Goal: Task Accomplishment & Management: Use online tool/utility

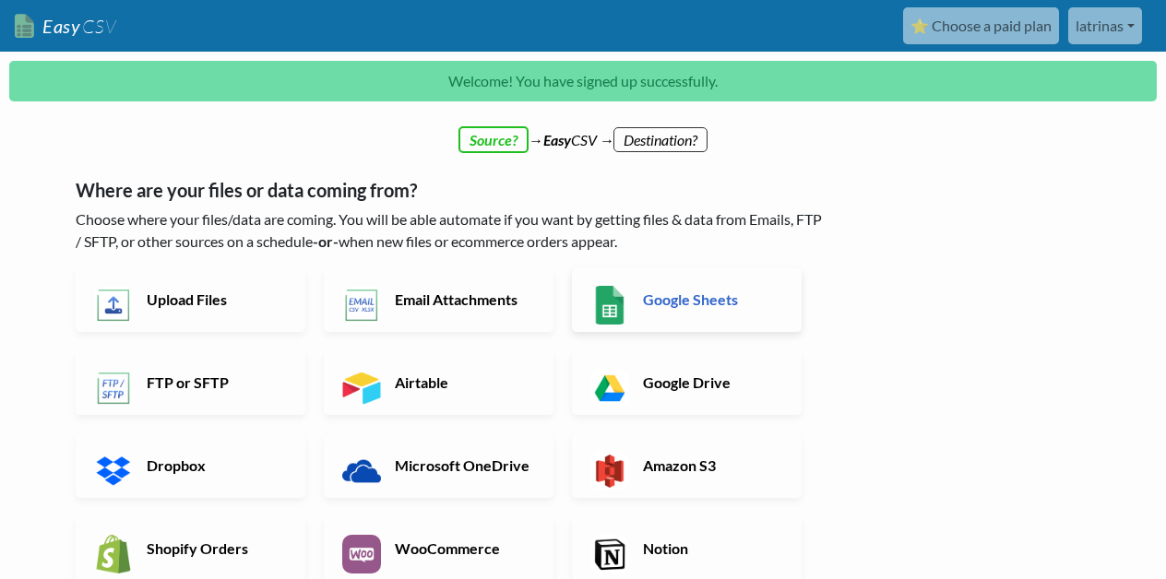
click at [672, 303] on h6 "Google Sheets" at bounding box center [711, 300] width 145 height 18
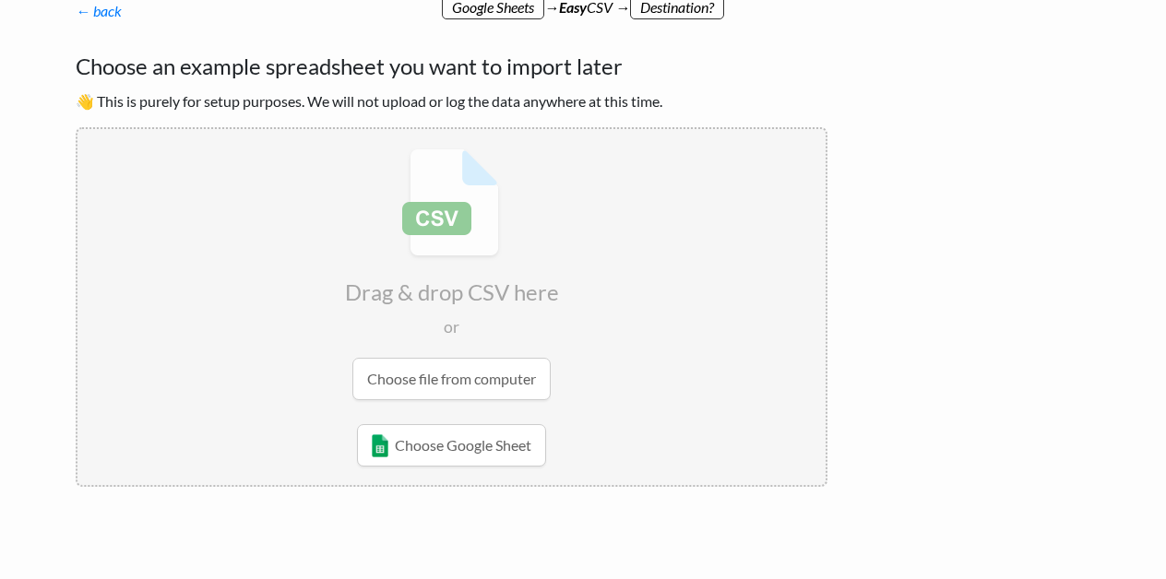
scroll to position [175, 0]
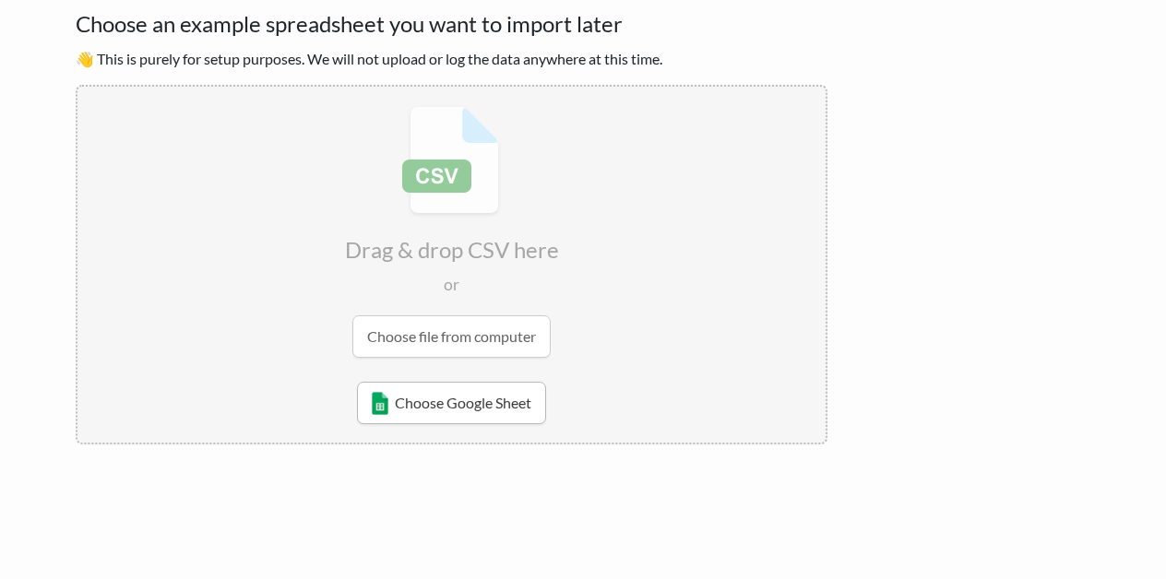
click at [529, 407] on link "Choose Google Sheet" at bounding box center [451, 403] width 189 height 42
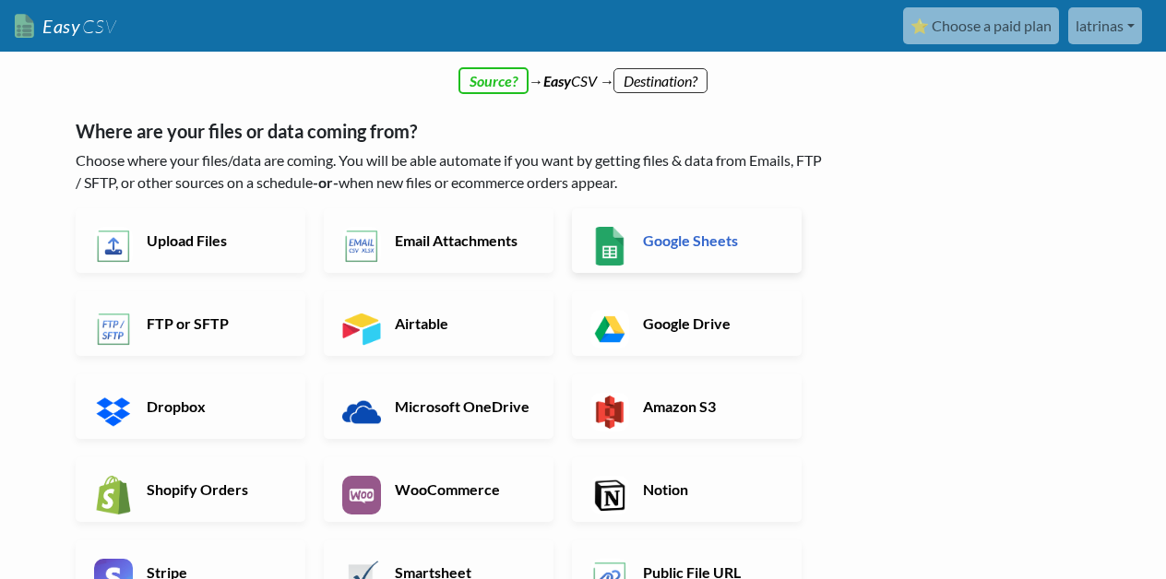
click at [662, 260] on link "Google Sheets" at bounding box center [687, 241] width 230 height 65
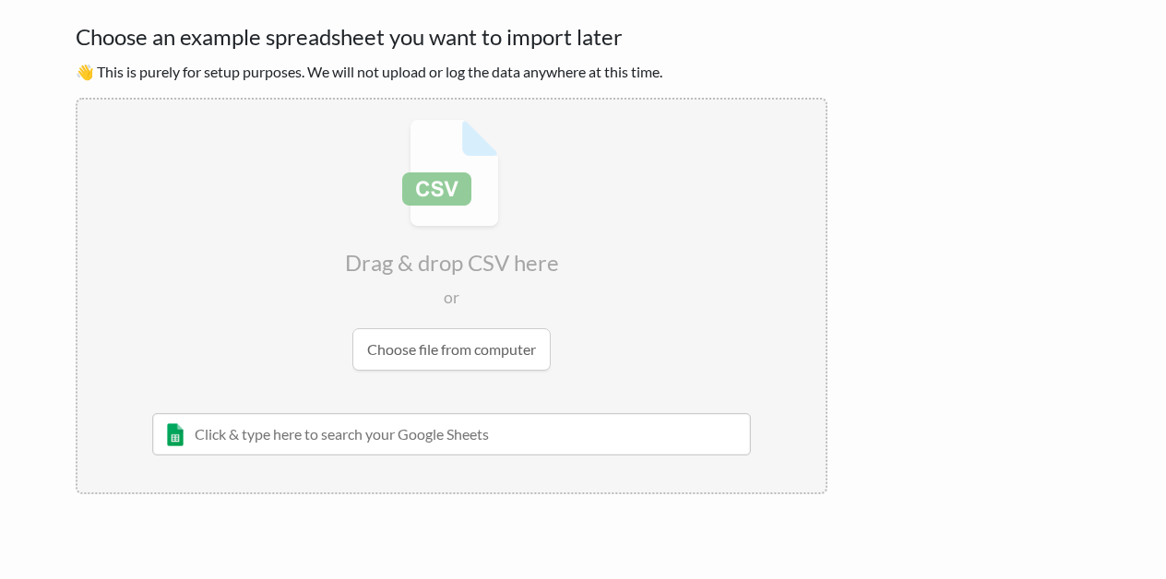
scroll to position [103, 0]
click at [449, 424] on input "text" at bounding box center [451, 434] width 599 height 42
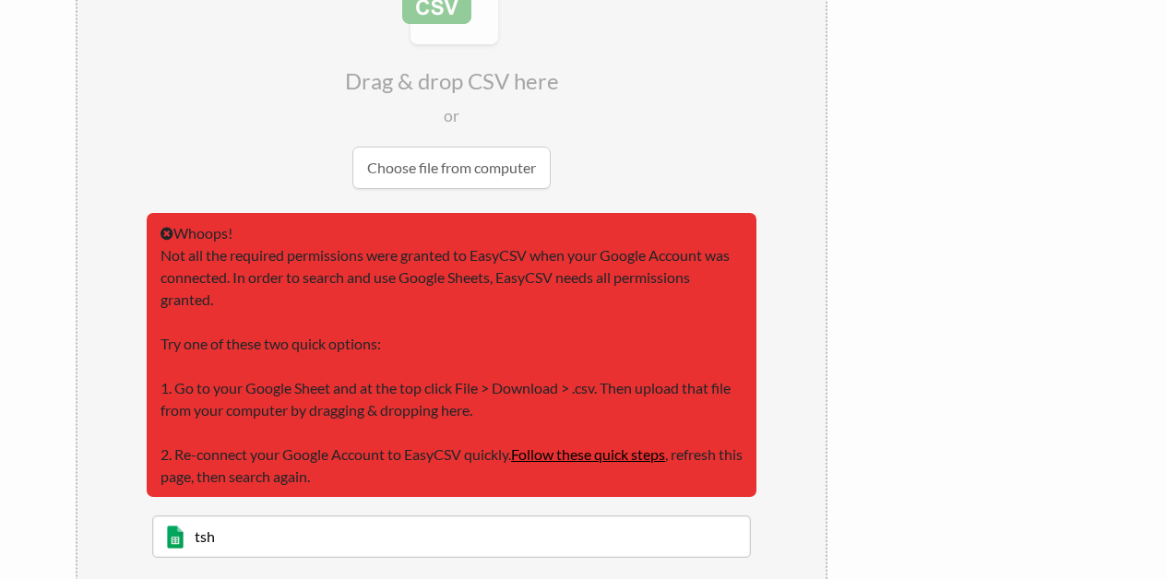
scroll to position [287, 0]
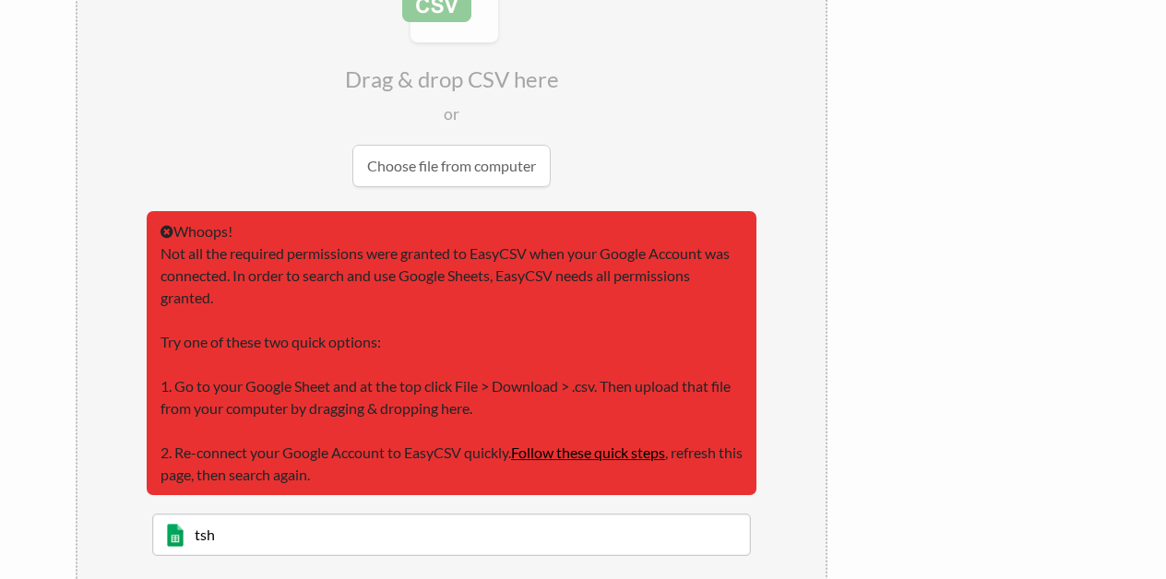
click at [531, 173] on input "file" at bounding box center [452, 61] width 748 height 291
click at [203, 531] on input "tsh" at bounding box center [451, 535] width 599 height 42
click at [224, 535] on input "tsh" at bounding box center [451, 535] width 599 height 42
type input "t"
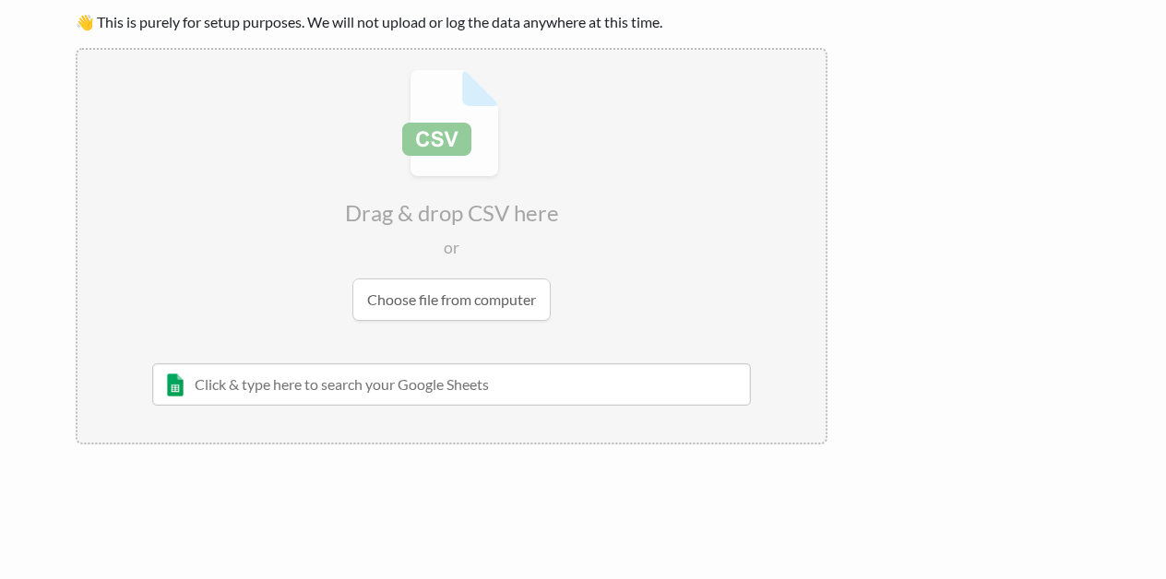
scroll to position [153, 0]
click at [512, 310] on input "file" at bounding box center [452, 195] width 748 height 291
click at [544, 386] on input "text" at bounding box center [451, 385] width 599 height 42
paste input "https://docs.google.com/spreadsheets/d/1CbR5uPRd-VmJMk95FSiWwws0sm71UImfigenpwy…"
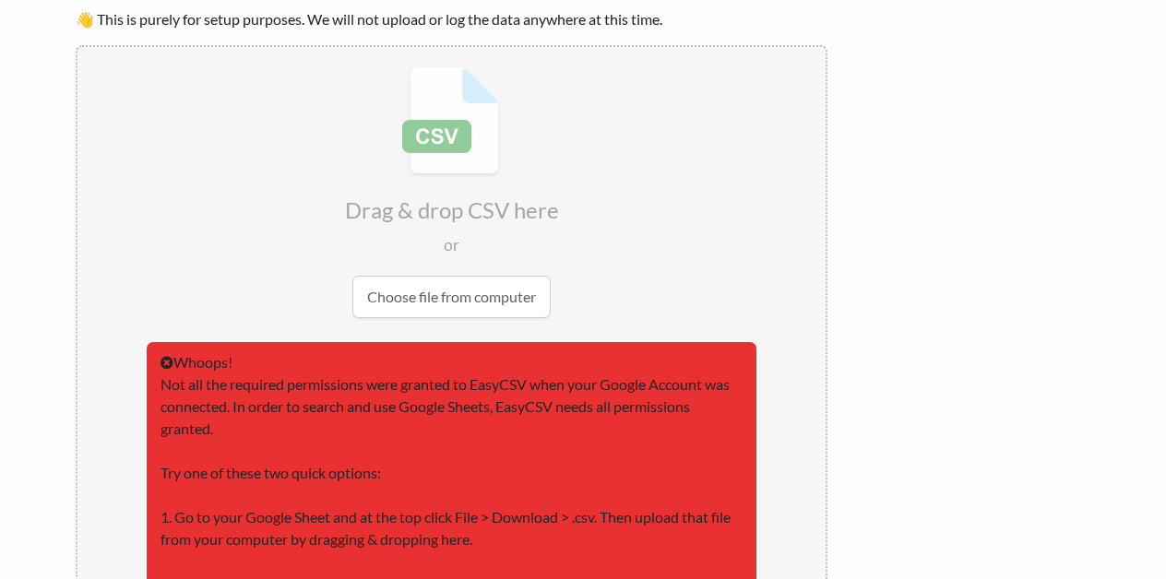
scroll to position [157, 0]
type input "https://docs.google.com/spreadsheets/d/1CbR5uPRd-VmJMk95FSiWwws0sm71UImfigenpwy…"
click at [620, 261] on input "file" at bounding box center [452, 191] width 748 height 291
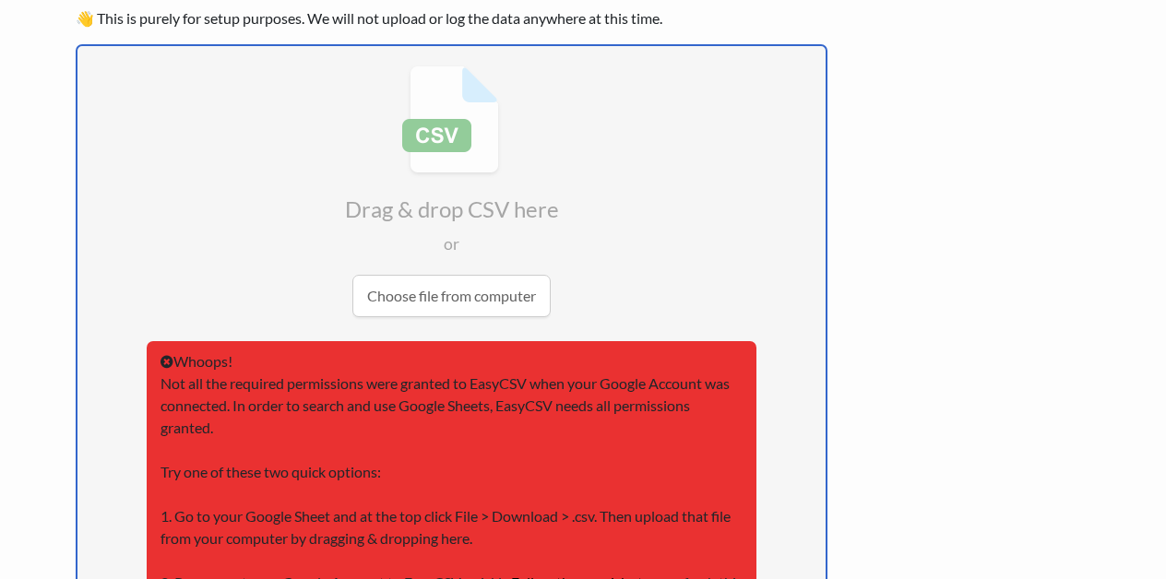
type input "C:\fakepath\T-Shirt Sign Up (Responses).xlsx"
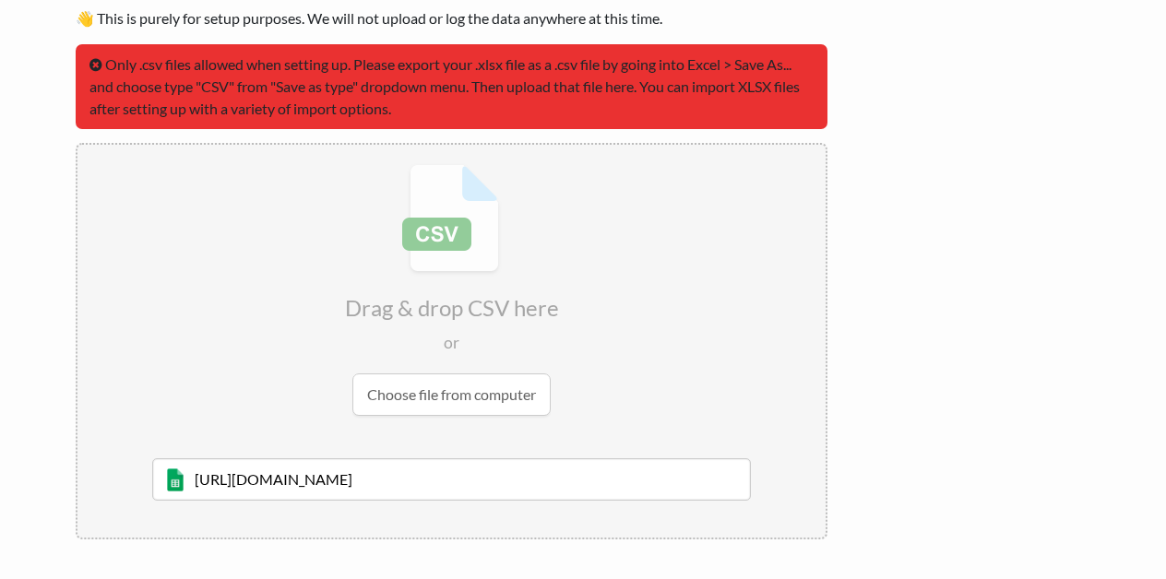
click at [739, 265] on input "file" at bounding box center [452, 290] width 748 height 291
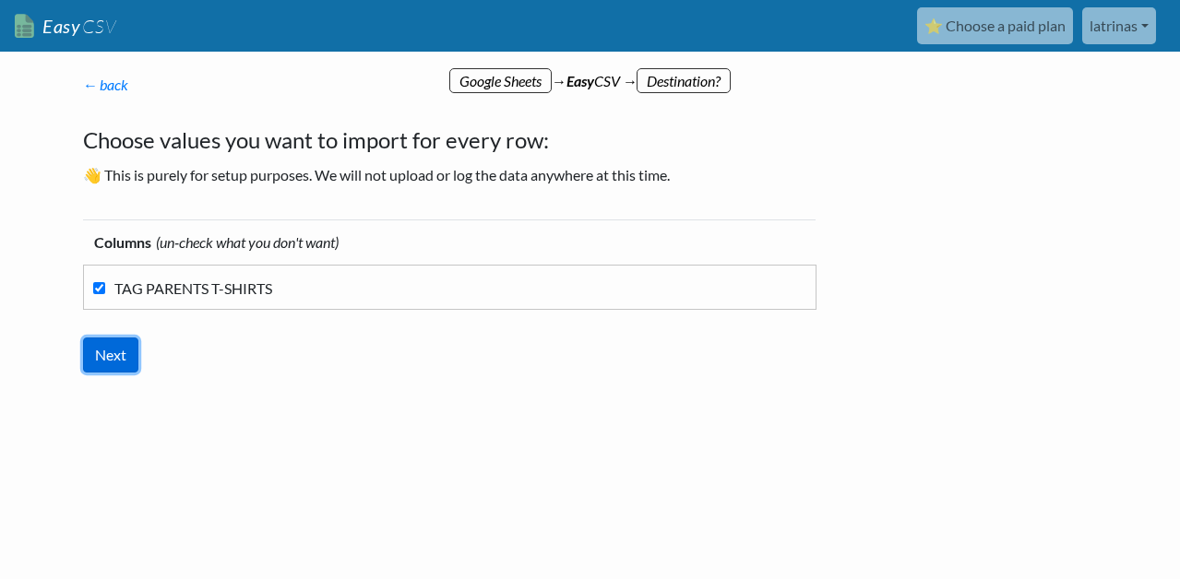
click at [109, 355] on input "Next" at bounding box center [110, 355] width 55 height 35
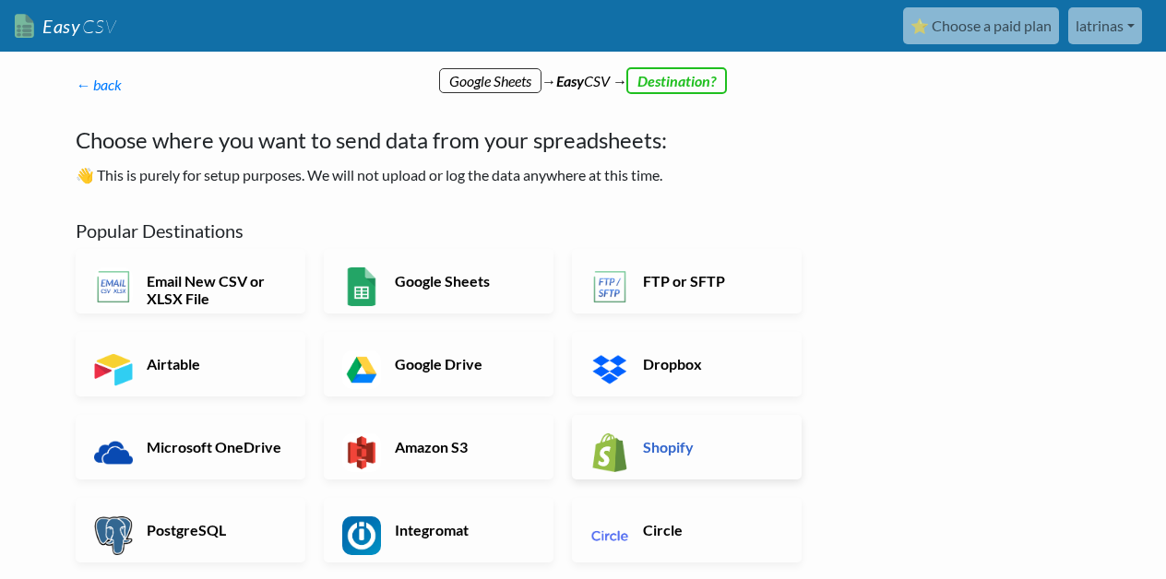
click at [705, 441] on h6 "Shopify" at bounding box center [711, 447] width 145 height 18
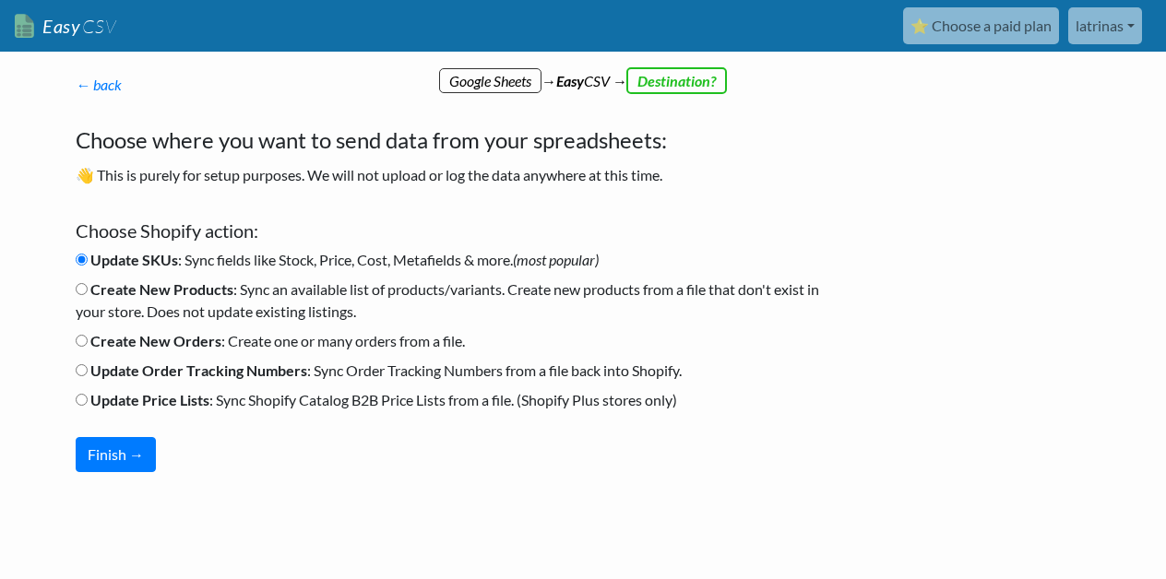
click at [81, 340] on input "Create New Orders : Create one or many orders from a file." at bounding box center [82, 341] width 12 height 12
radio input "true"
click at [132, 454] on button "Finish →" at bounding box center [116, 454] width 80 height 35
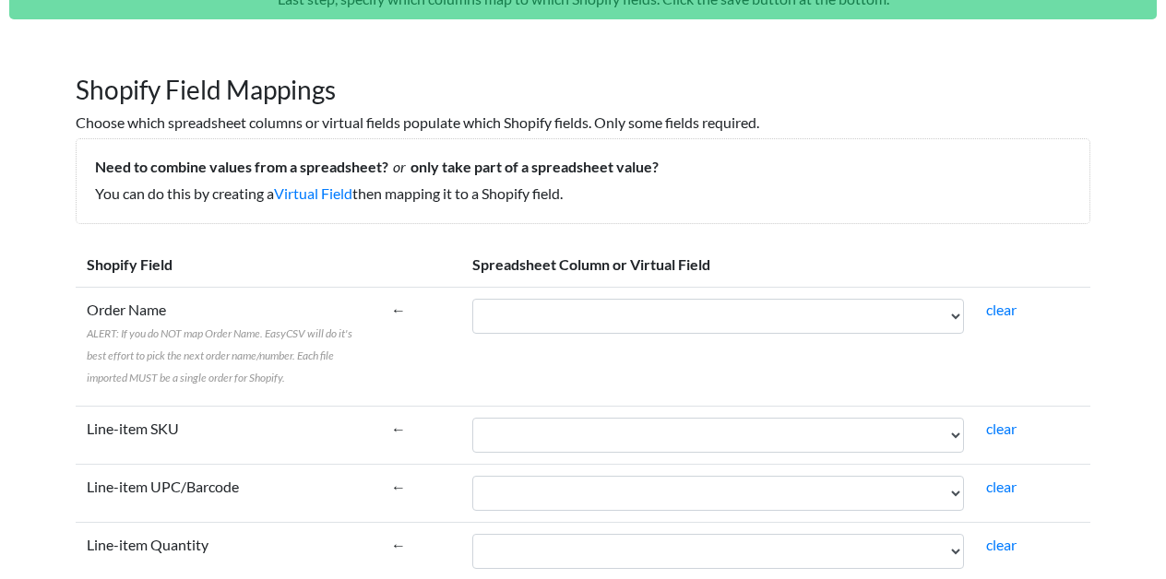
scroll to position [120, 0]
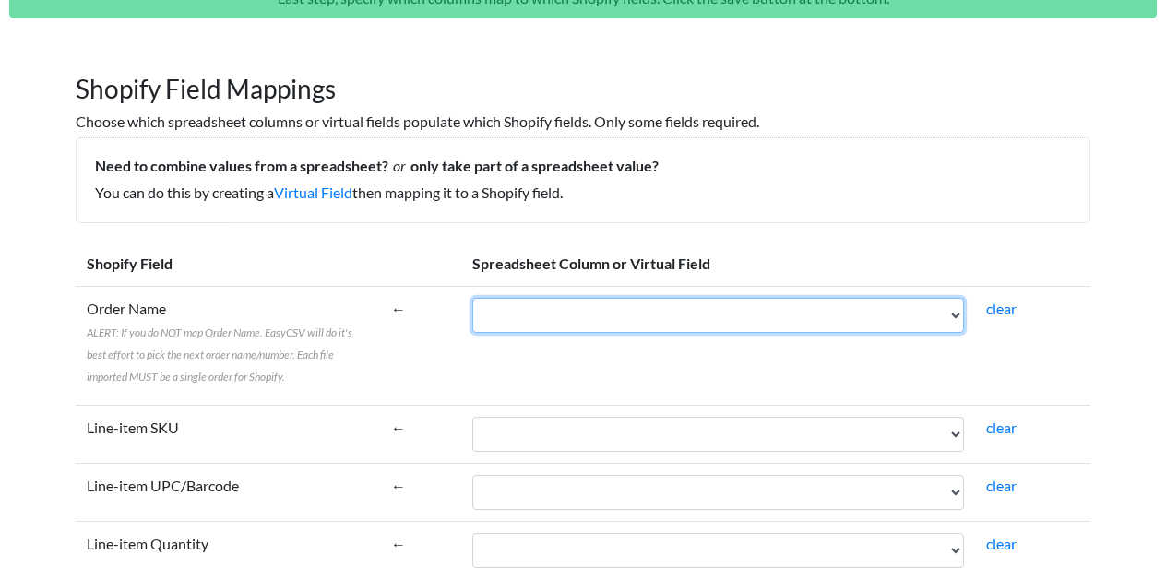
click at [952, 312] on select "TAG PARENTS T-SHIRTS" at bounding box center [718, 315] width 492 height 35
select select "cr_746785"
click at [472, 298] on select "TAG PARENTS T-SHIRTS" at bounding box center [718, 315] width 492 height 35
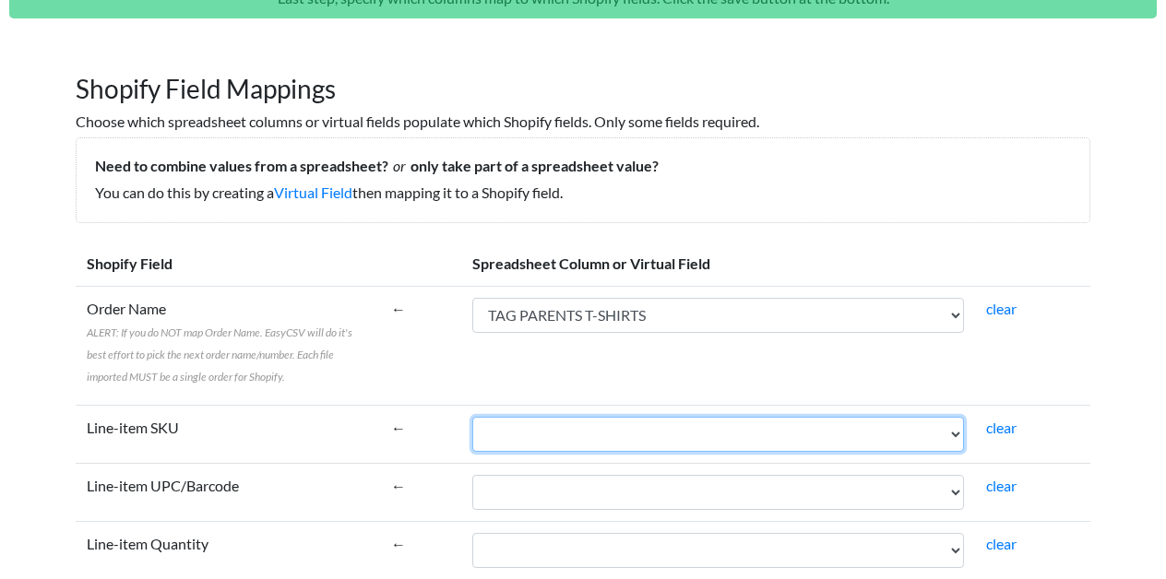
click at [949, 431] on select "TAG PARENTS T-SHIRTS" at bounding box center [718, 434] width 492 height 35
click at [472, 417] on select "TAG PARENTS T-SHIRTS" at bounding box center [718, 434] width 492 height 35
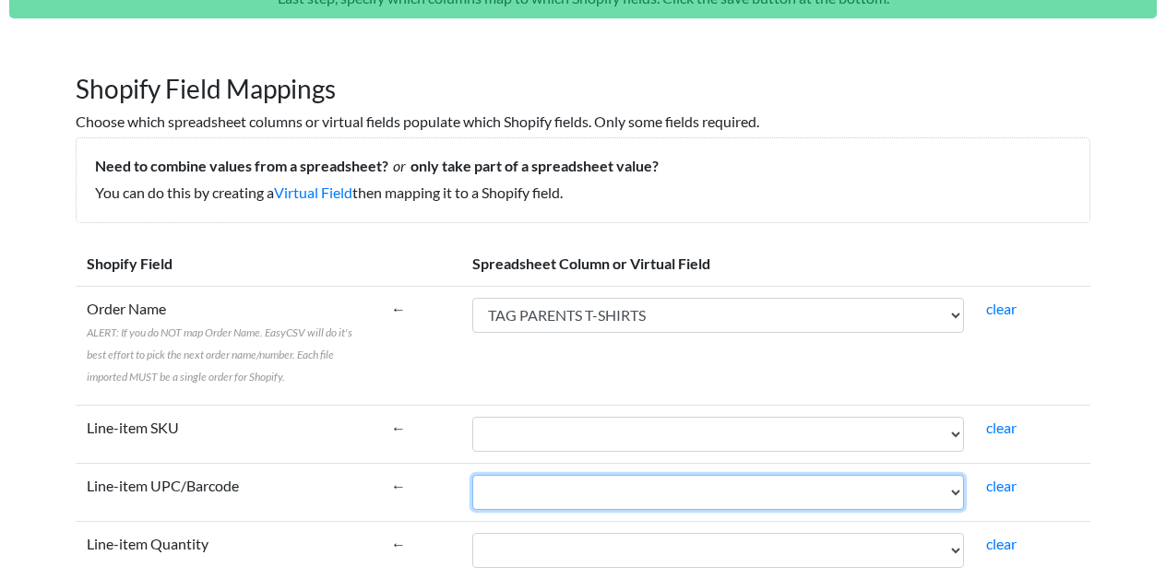
click at [953, 489] on select "TAG PARENTS T-SHIRTS" at bounding box center [718, 492] width 492 height 35
click at [472, 475] on select "TAG PARENTS T-SHIRTS" at bounding box center [718, 492] width 492 height 35
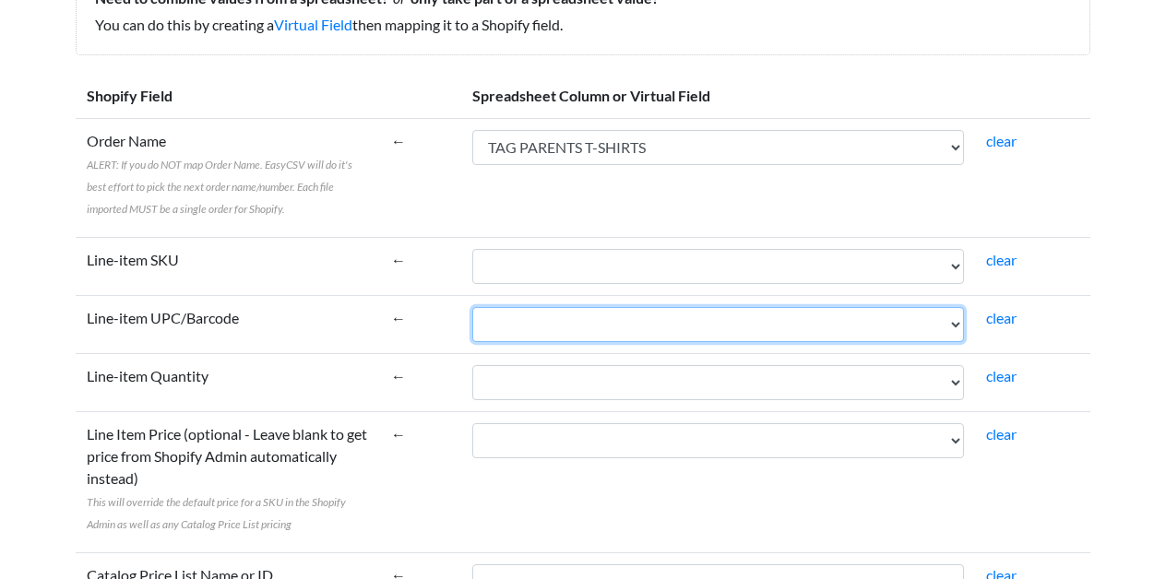
scroll to position [199, 0]
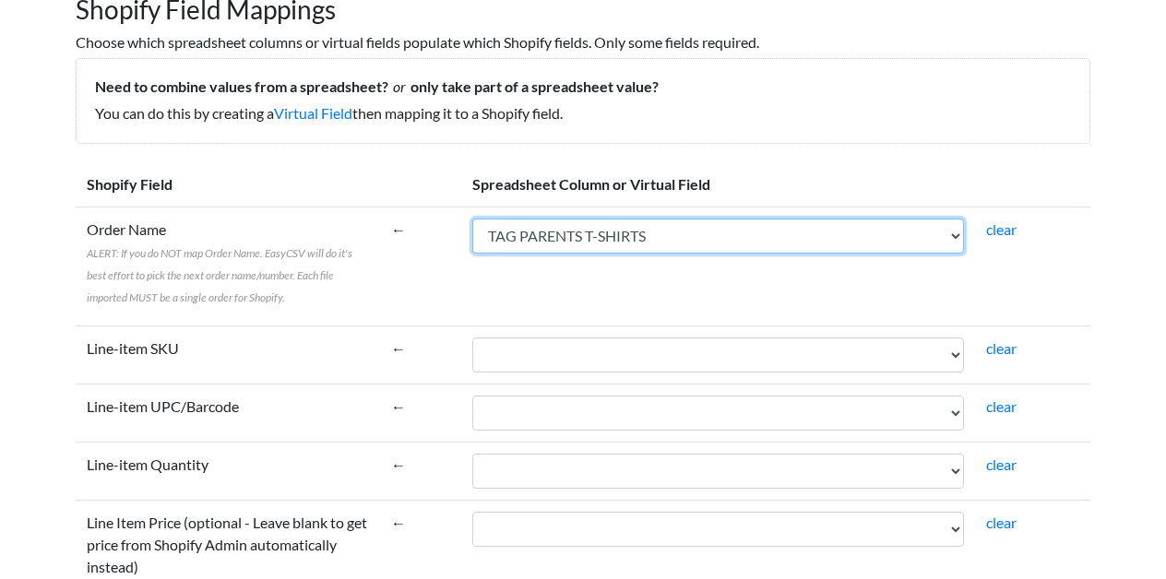
click at [947, 242] on select "TAG PARENTS T-SHIRTS" at bounding box center [718, 236] width 492 height 35
click at [472, 219] on select "TAG PARENTS T-SHIRTS" at bounding box center [718, 236] width 492 height 35
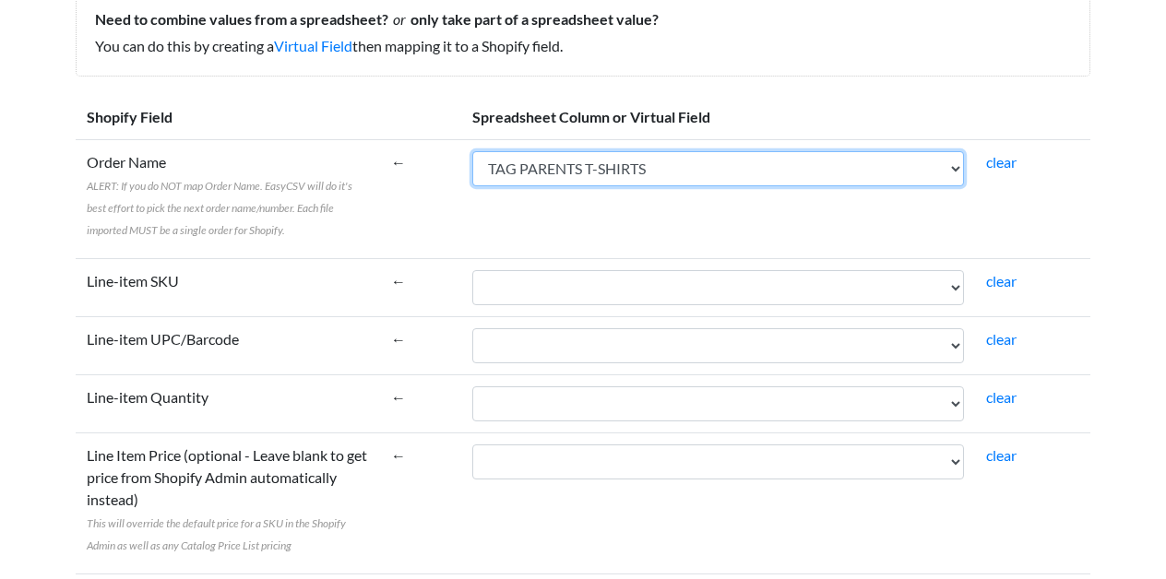
scroll to position [270, 0]
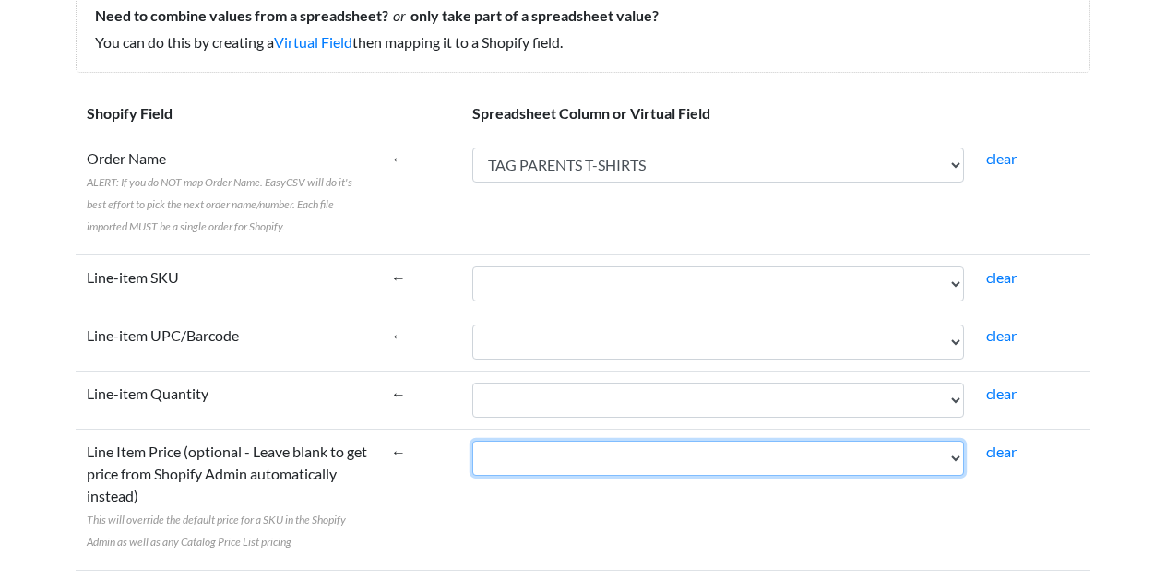
click at [946, 448] on select "TAG PARENTS T-SHIRTS" at bounding box center [718, 458] width 492 height 35
select select "cr_746785"
click at [472, 441] on select "TAG PARENTS T-SHIRTS" at bounding box center [718, 458] width 492 height 35
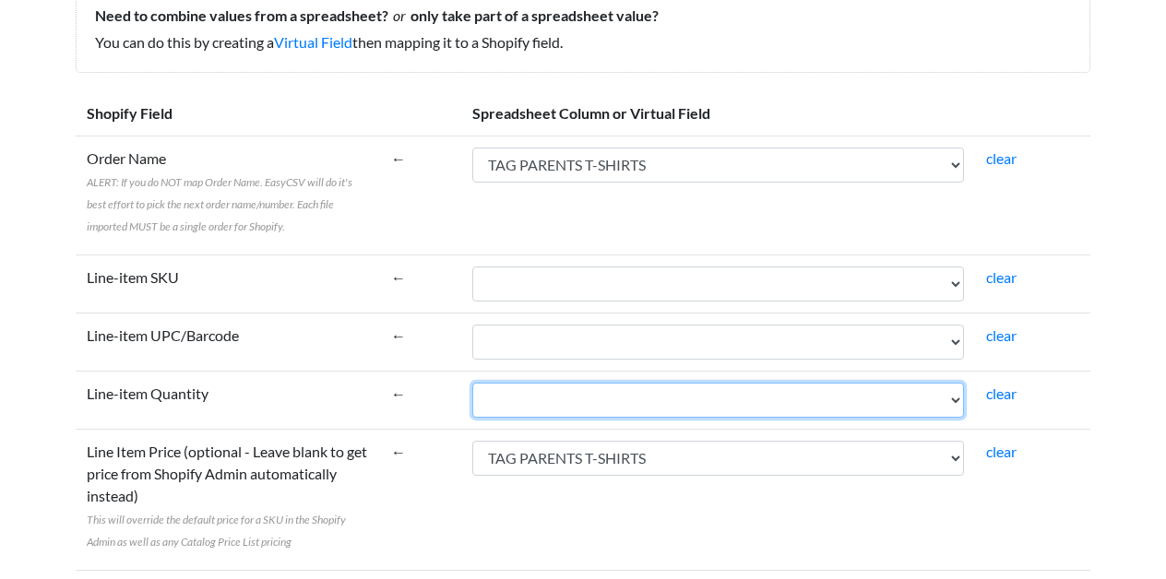
click at [954, 401] on select "TAG PARENTS T-SHIRTS" at bounding box center [718, 400] width 492 height 35
select select "cr_746785"
click at [472, 383] on select "TAG PARENTS T-SHIRTS" at bounding box center [718, 400] width 492 height 35
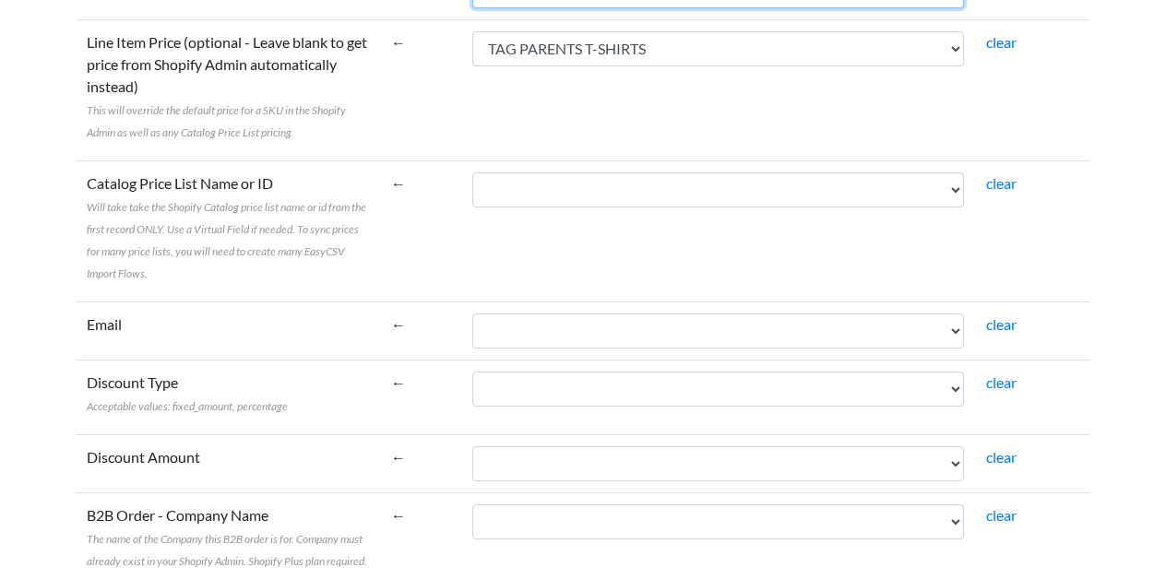
scroll to position [682, 0]
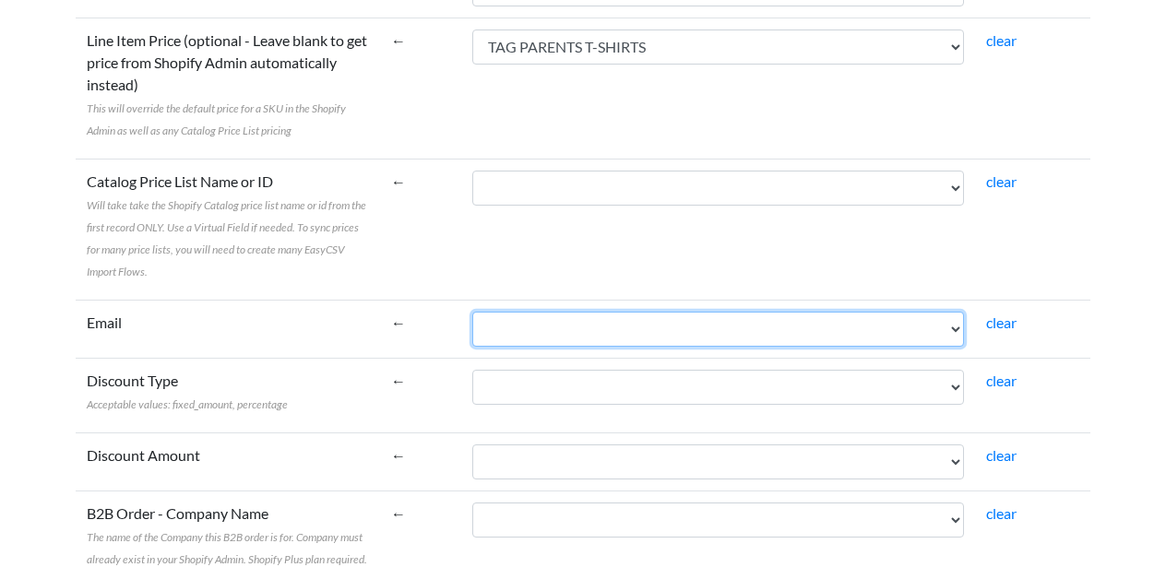
click at [948, 323] on select "TAG PARENTS T-SHIRTS" at bounding box center [718, 329] width 492 height 35
select select "cr_746785"
click at [472, 312] on select "TAG PARENTS T-SHIRTS" at bounding box center [718, 329] width 492 height 35
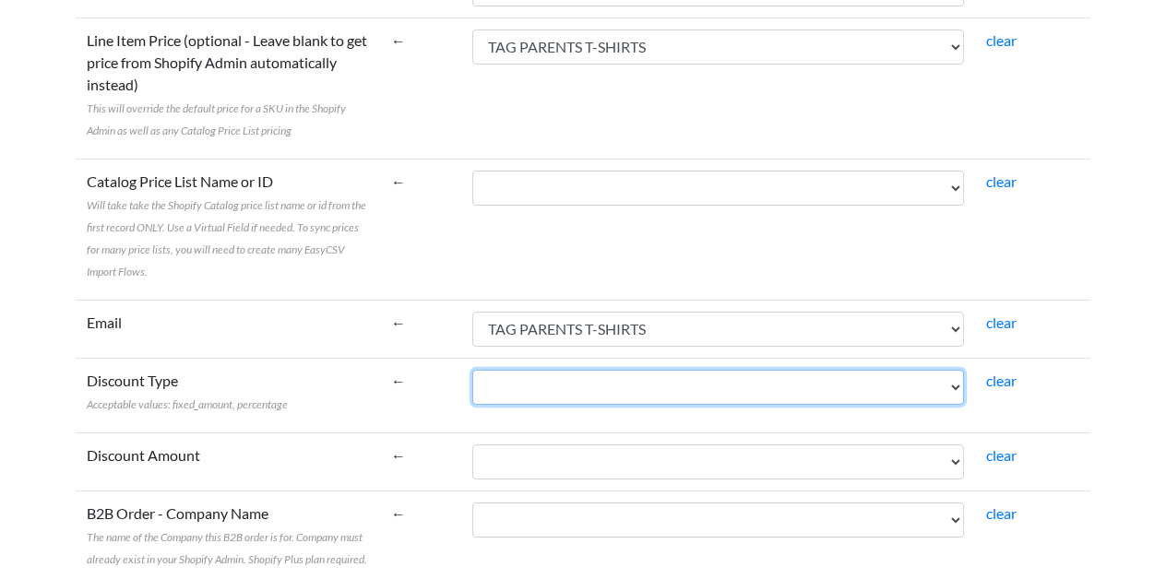
click at [946, 388] on select "TAG PARENTS T-SHIRTS" at bounding box center [718, 387] width 492 height 35
select select "cr_746785"
click at [472, 370] on select "TAG PARENTS T-SHIRTS" at bounding box center [718, 387] width 492 height 35
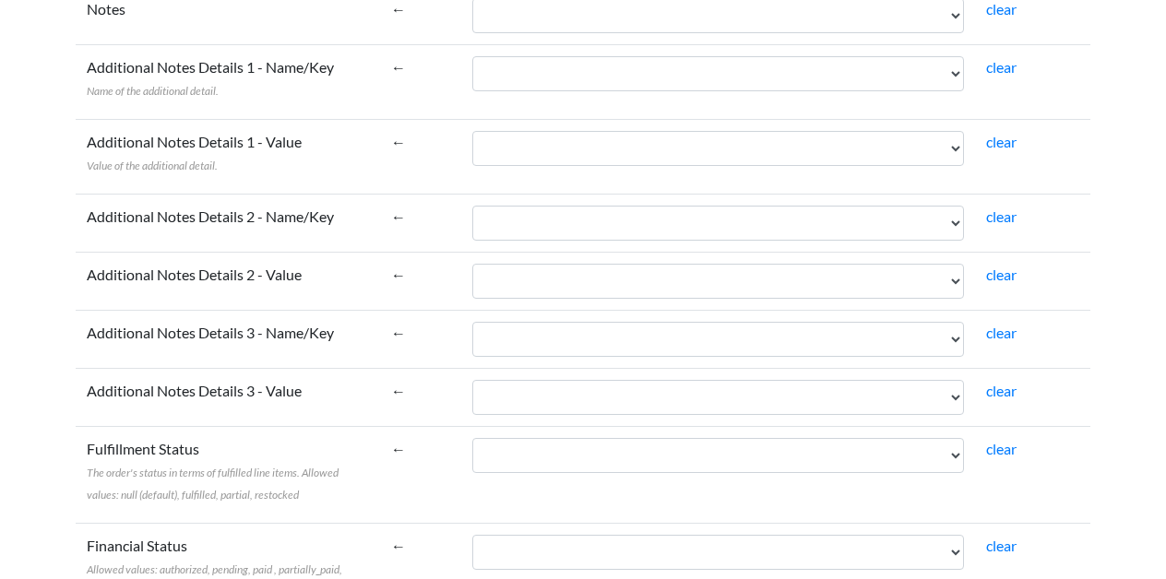
scroll to position [1522, 0]
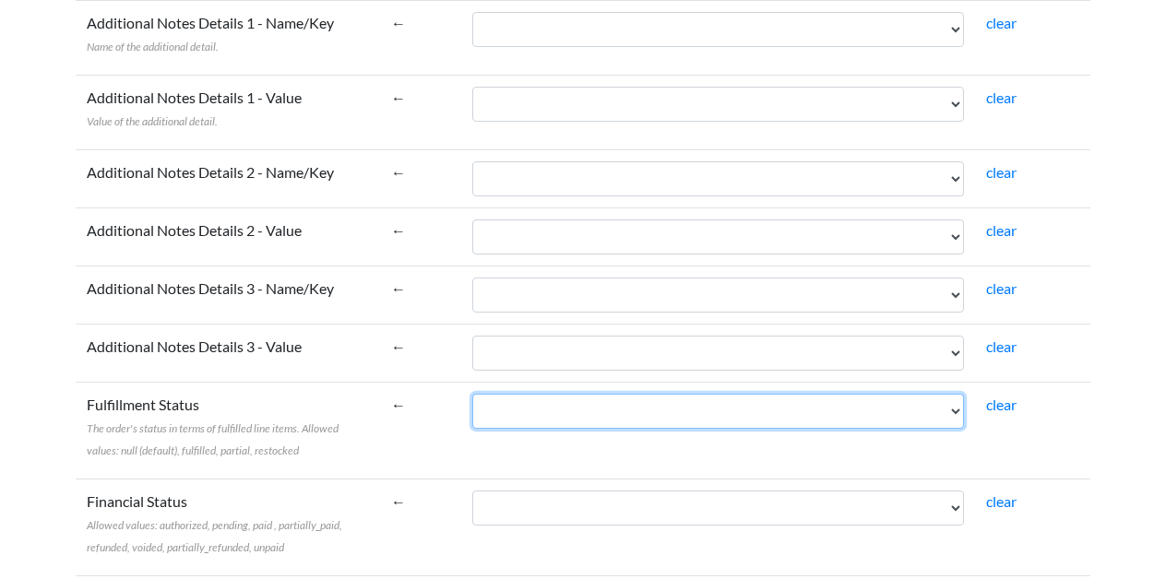
click at [957, 411] on select "TAG PARENTS T-SHIRTS" at bounding box center [718, 411] width 492 height 35
select select "cr_746785"
click at [472, 394] on select "TAG PARENTS T-SHIRTS" at bounding box center [718, 411] width 492 height 35
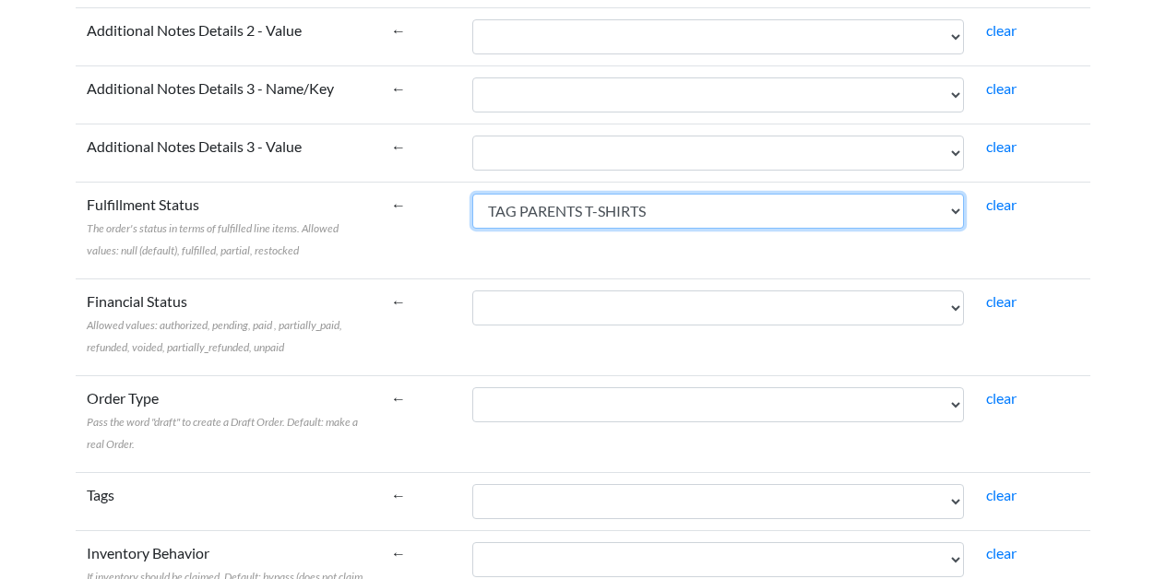
scroll to position [1722, 0]
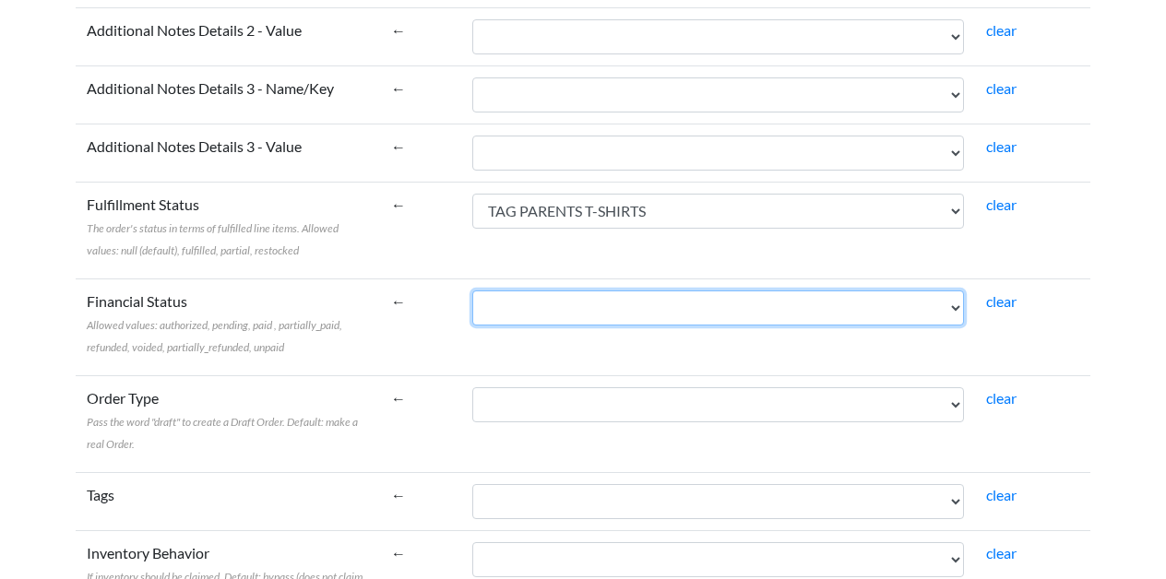
click at [959, 315] on select "TAG PARENTS T-SHIRTS" at bounding box center [718, 308] width 492 height 35
select select "cr_746785"
click at [472, 291] on select "TAG PARENTS T-SHIRTS" at bounding box center [718, 308] width 492 height 35
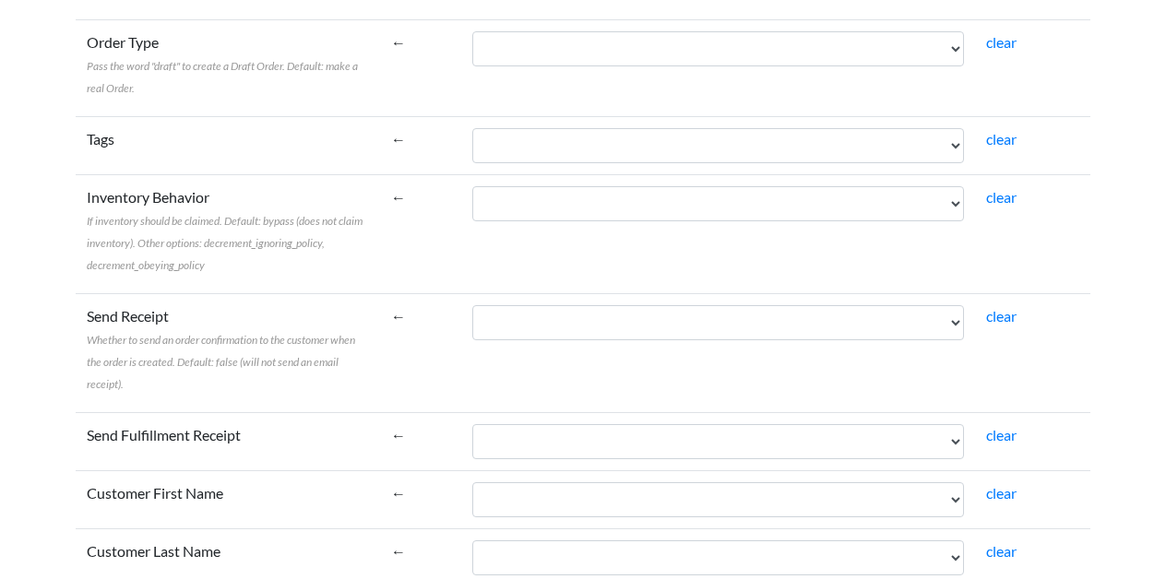
scroll to position [2082, 0]
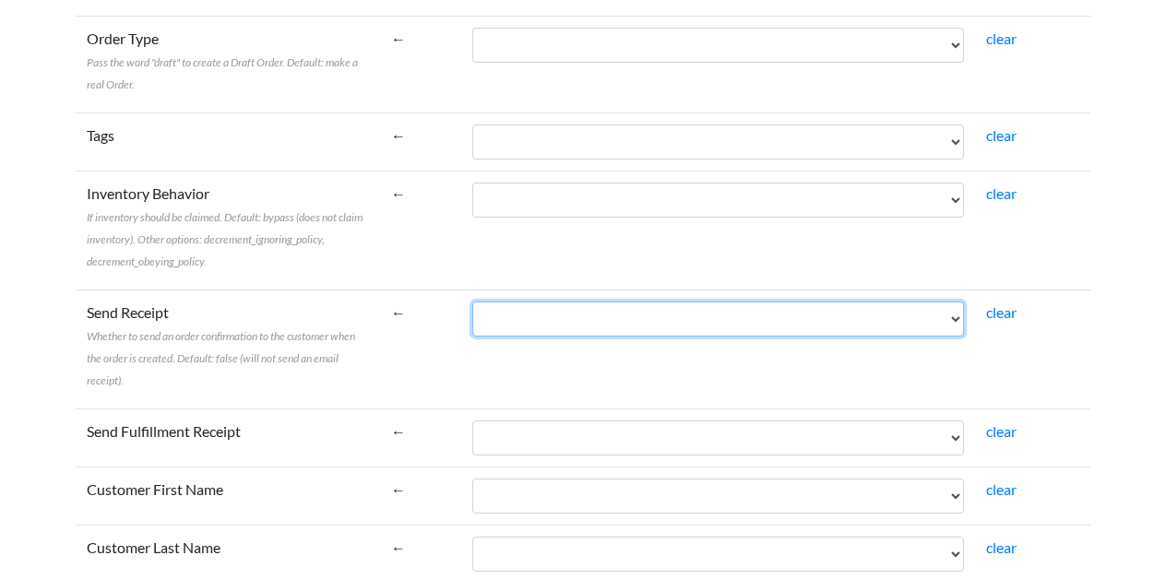
click at [947, 319] on select "TAG PARENTS T-SHIRTS" at bounding box center [718, 319] width 492 height 35
select select "cr_746785"
click at [472, 302] on select "TAG PARENTS T-SHIRTS" at bounding box center [718, 319] width 492 height 35
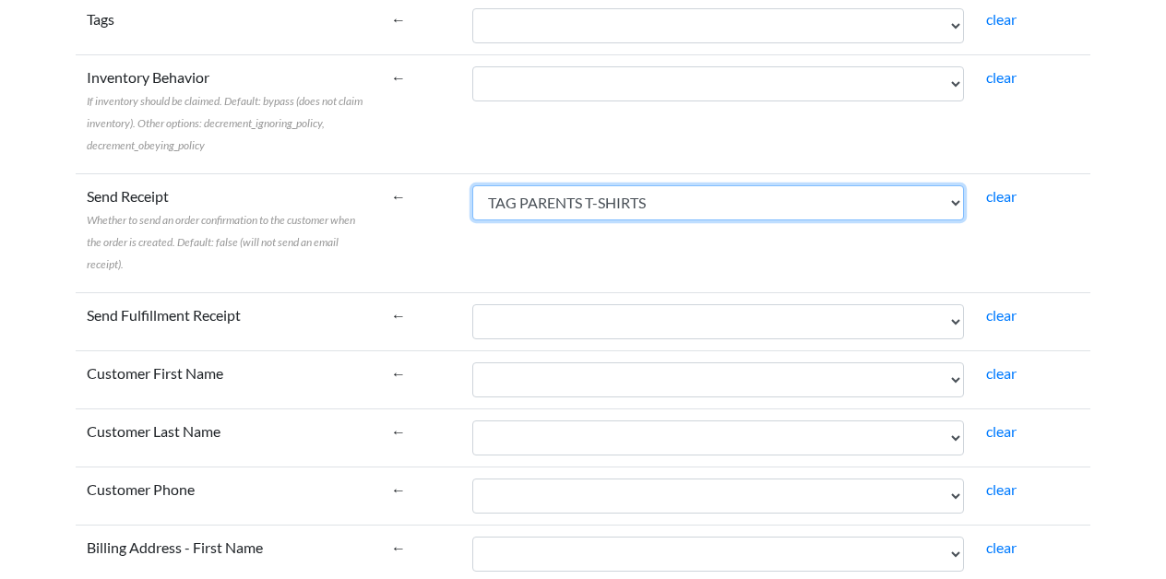
scroll to position [2212, 0]
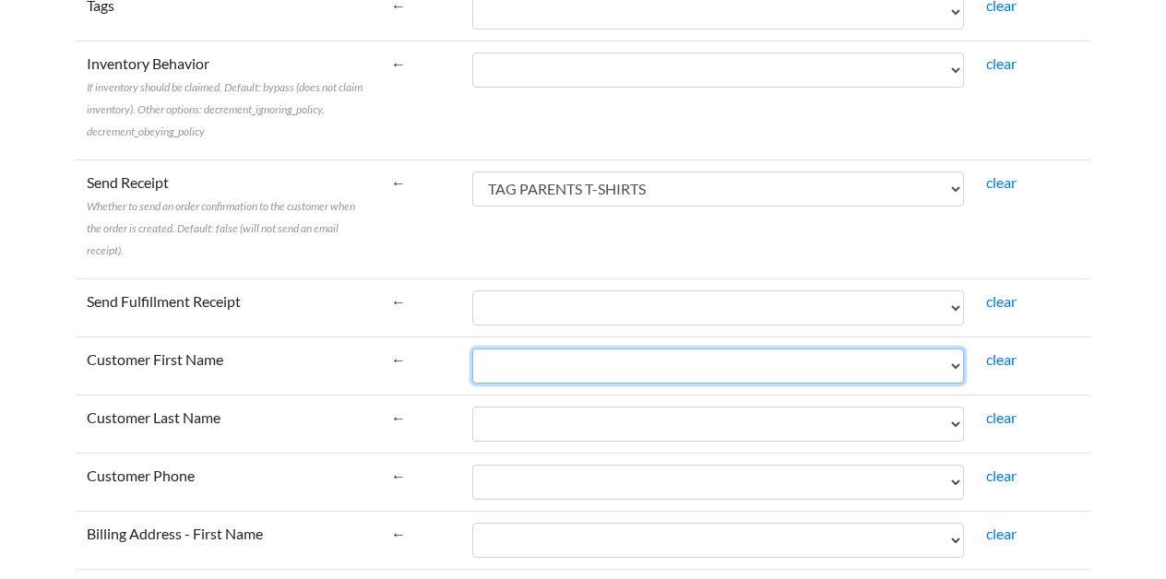
click at [914, 359] on select "TAG PARENTS T-SHIRTS" at bounding box center [718, 366] width 492 height 35
select select "cr_746785"
click at [472, 349] on select "TAG PARENTS T-SHIRTS" at bounding box center [718, 366] width 492 height 35
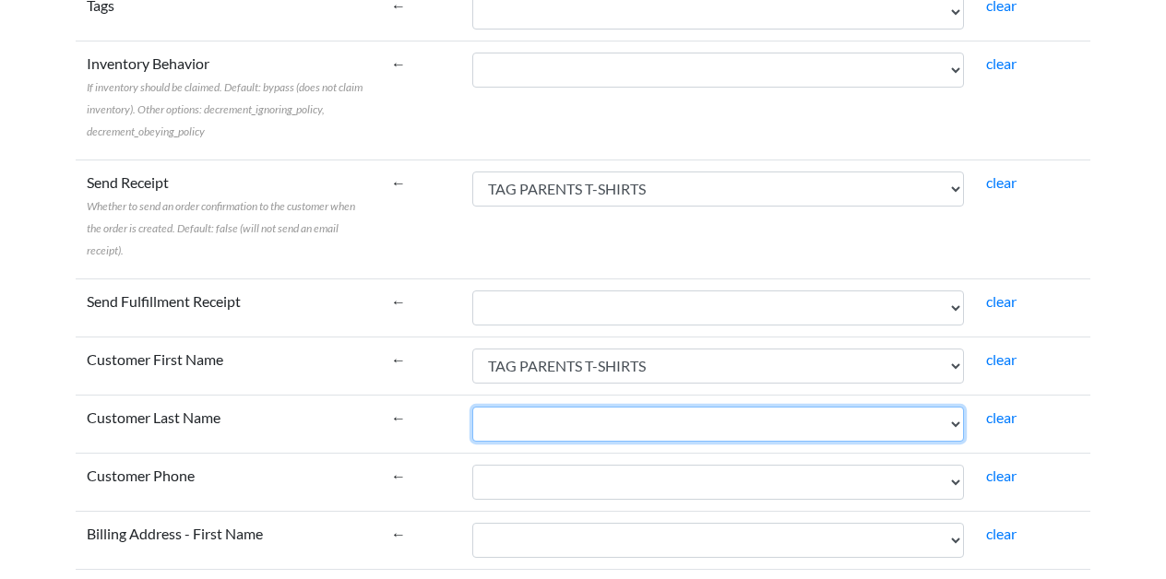
click at [925, 425] on select "TAG PARENTS T-SHIRTS" at bounding box center [718, 424] width 492 height 35
select select "cr_746785"
click at [472, 407] on select "TAG PARENTS T-SHIRTS" at bounding box center [718, 424] width 492 height 35
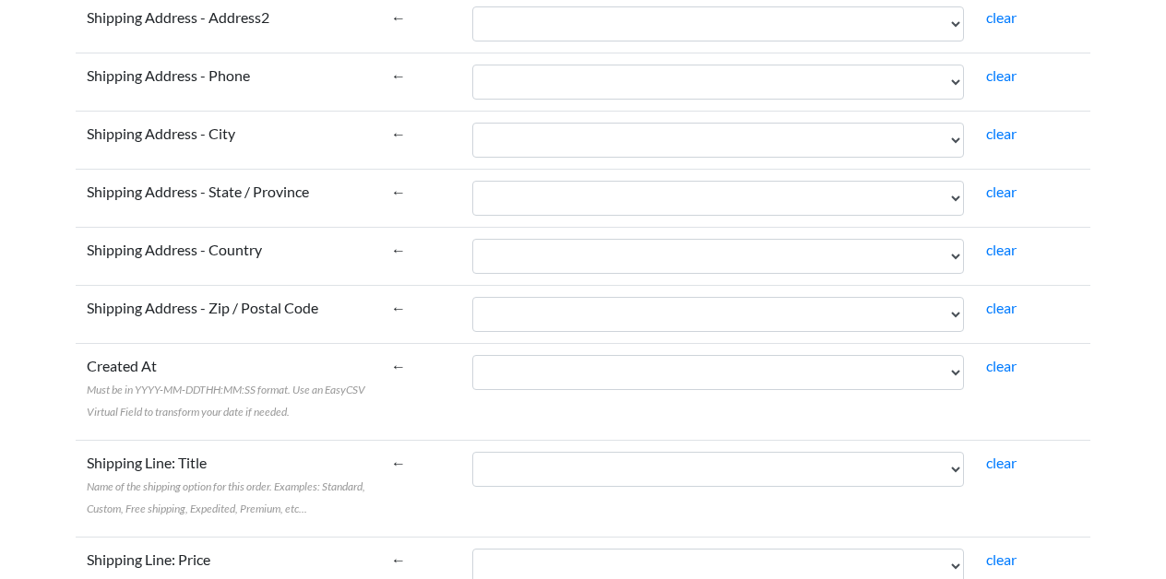
scroll to position [3427, 0]
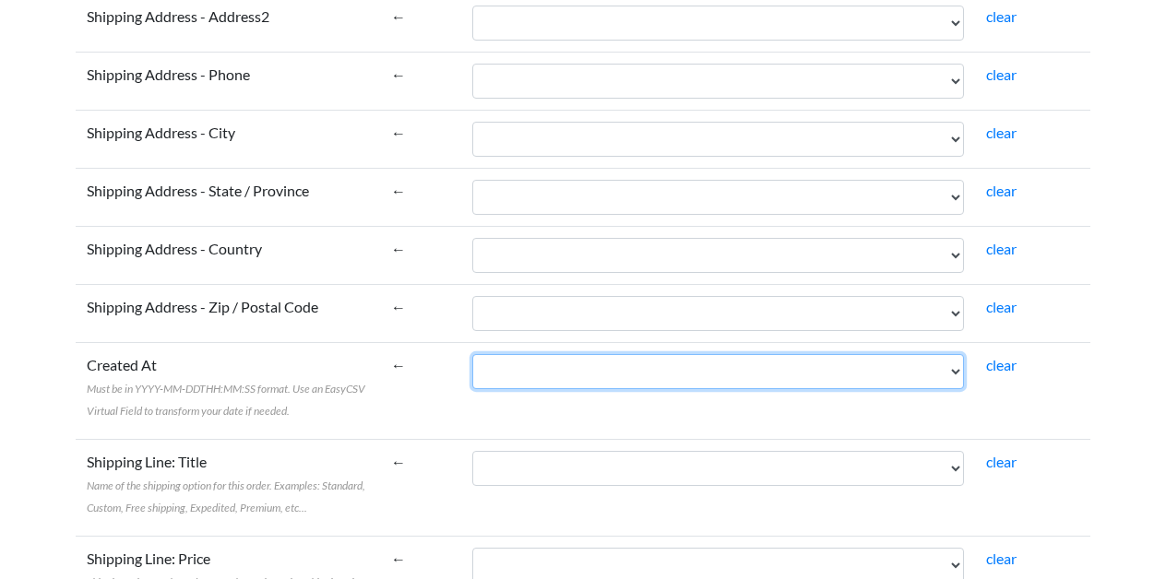
click at [939, 372] on select "TAG PARENTS T-SHIRTS" at bounding box center [718, 371] width 492 height 35
select select "cr_746785"
click at [472, 354] on select "TAG PARENTS T-SHIRTS" at bounding box center [718, 371] width 492 height 35
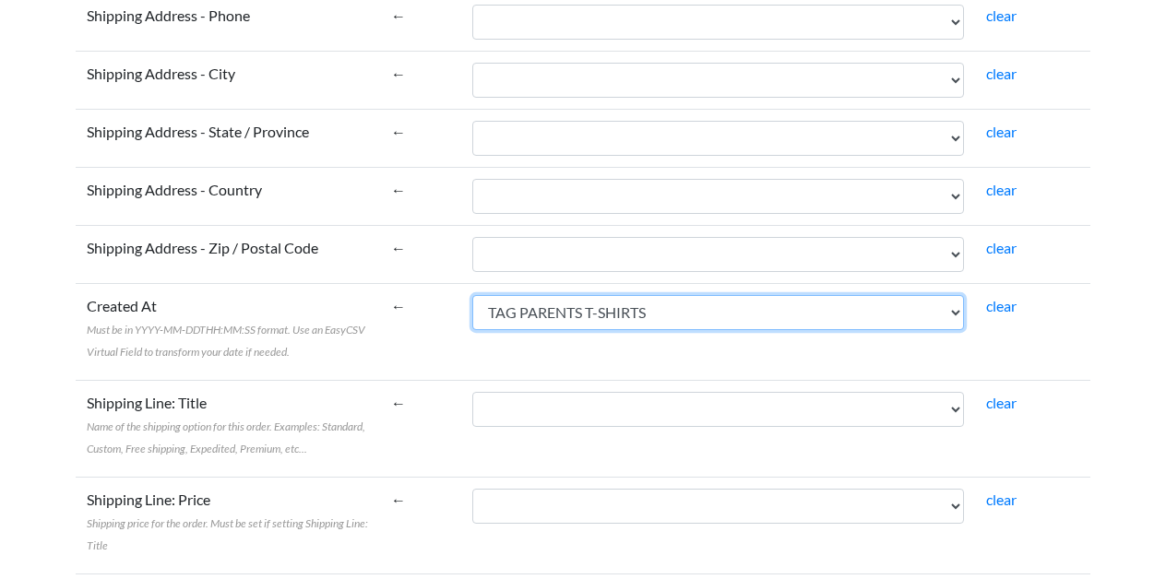
scroll to position [3507, 0]
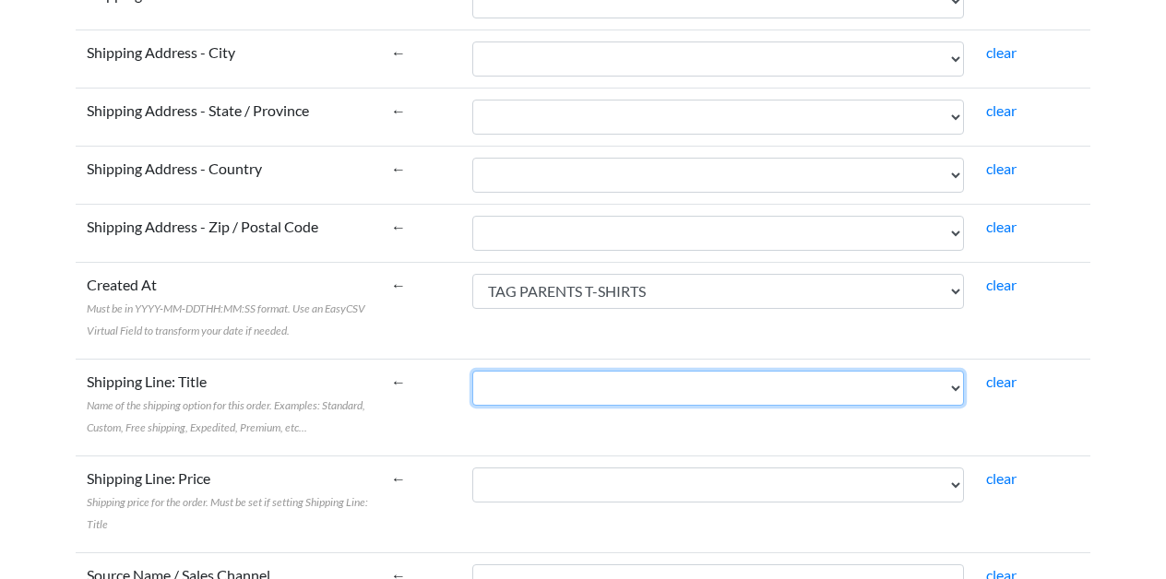
click at [933, 397] on select "TAG PARENTS T-SHIRTS" at bounding box center [718, 388] width 492 height 35
click at [472, 371] on select "TAG PARENTS T-SHIRTS" at bounding box center [718, 388] width 492 height 35
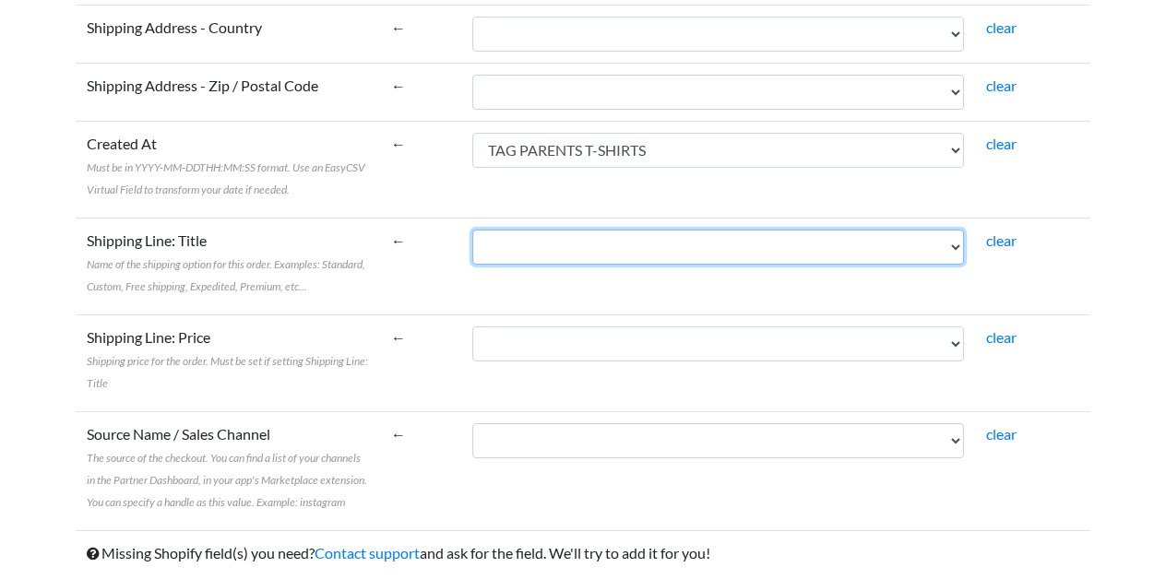
scroll to position [3681, 0]
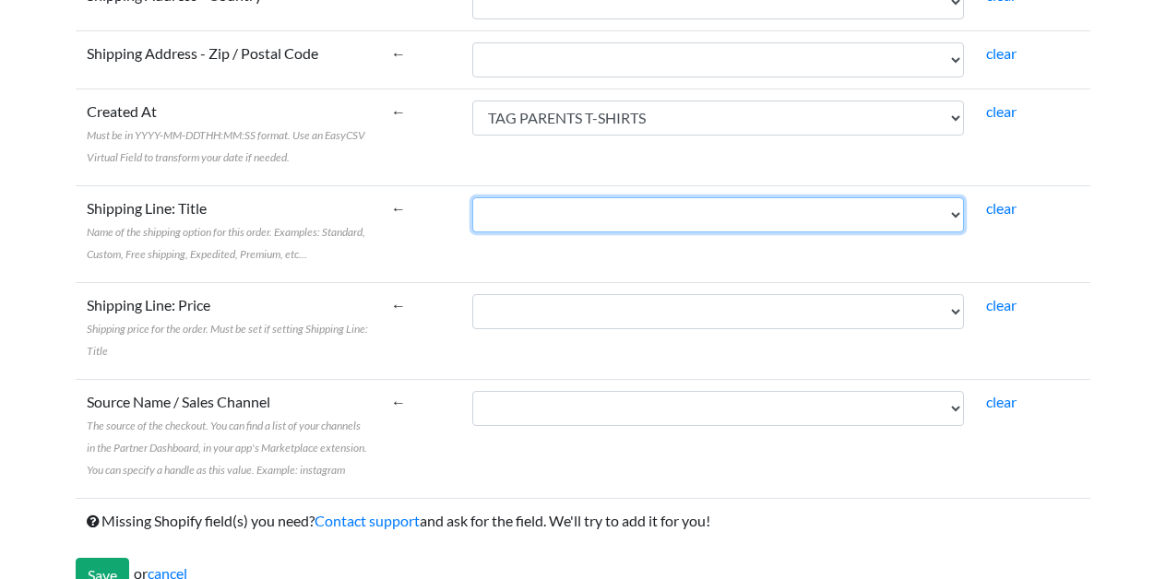
click at [942, 220] on select "TAG PARENTS T-SHIRTS" at bounding box center [718, 214] width 492 height 35
select select "cr_746785"
click at [472, 197] on select "TAG PARENTS T-SHIRTS" at bounding box center [718, 214] width 492 height 35
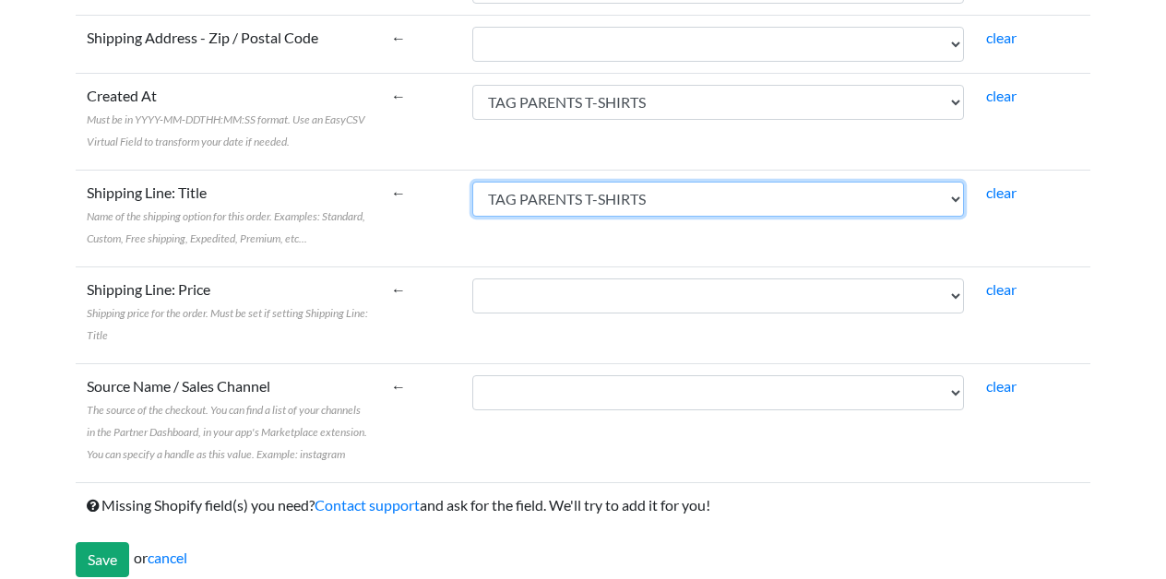
scroll to position [3697, 0]
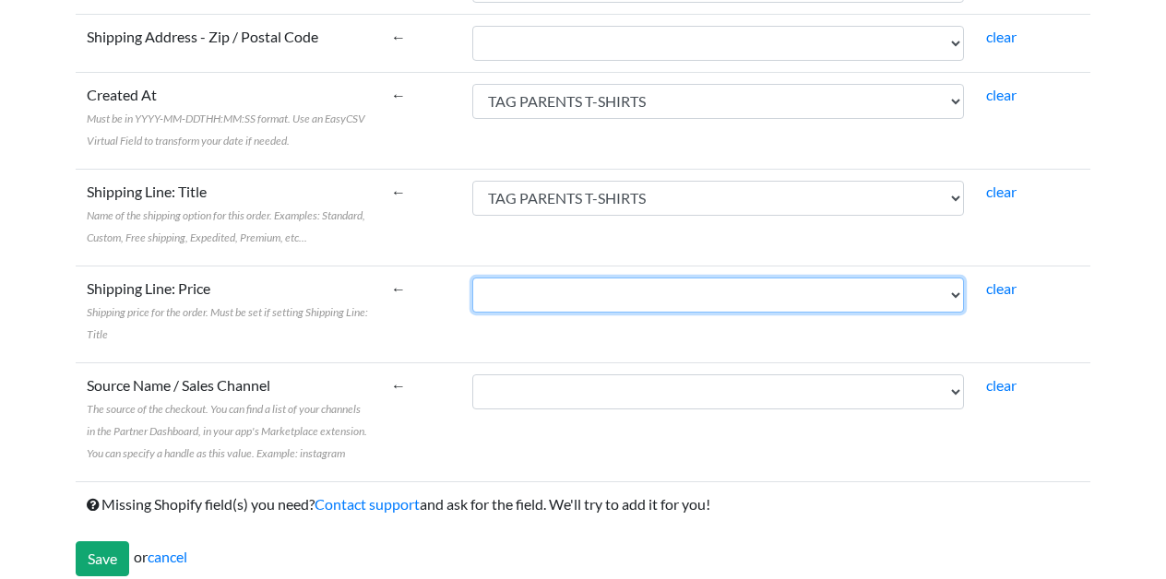
click at [895, 305] on select "TAG PARENTS T-SHIRTS" at bounding box center [718, 295] width 492 height 35
select select "cr_746785"
click at [472, 278] on select "TAG PARENTS T-SHIRTS" at bounding box center [718, 295] width 492 height 35
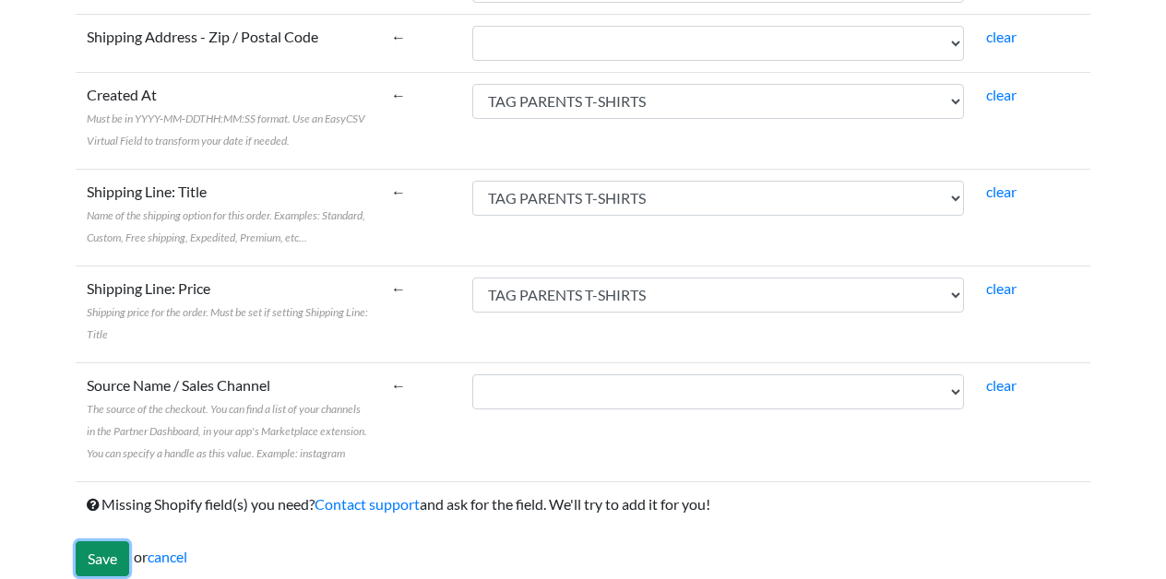
click at [114, 548] on input "Save" at bounding box center [103, 559] width 54 height 35
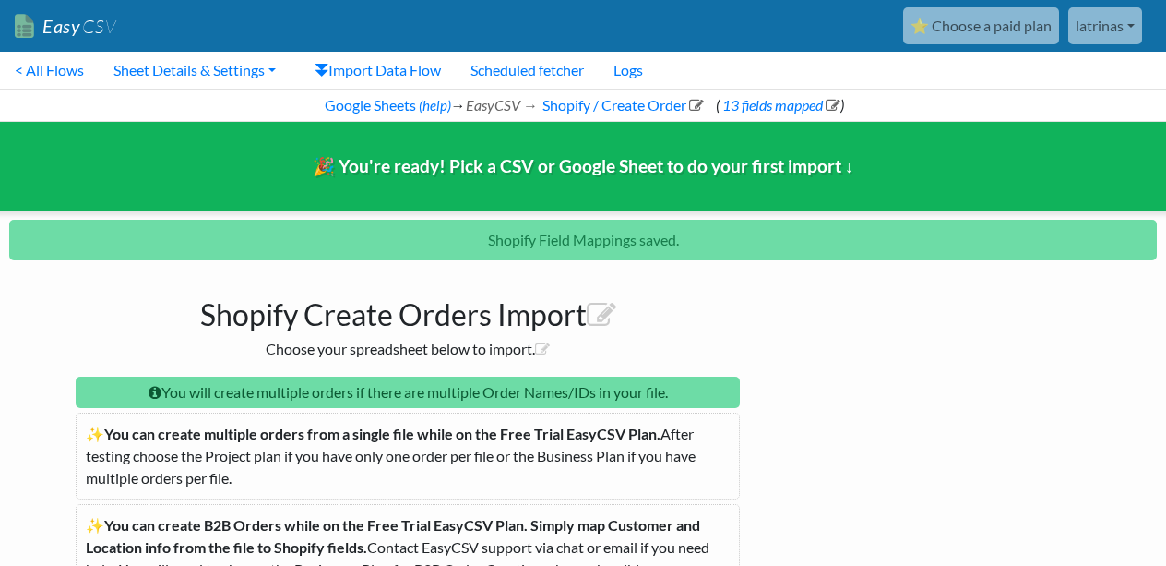
scroll to position [311, 0]
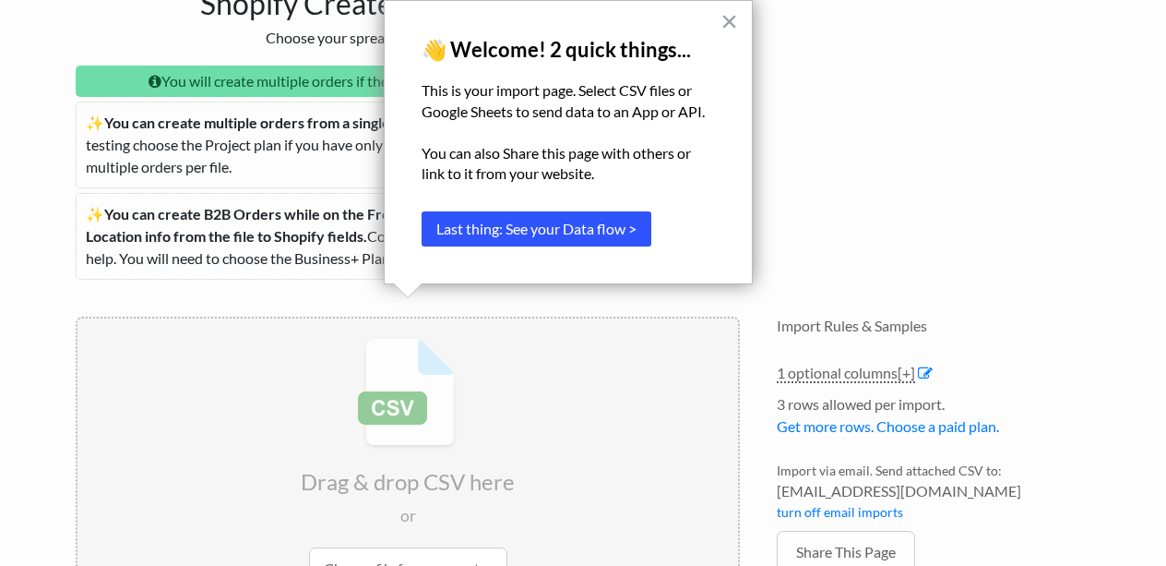
click at [603, 227] on button "Last thing: See your Data flow >" at bounding box center [537, 228] width 230 height 35
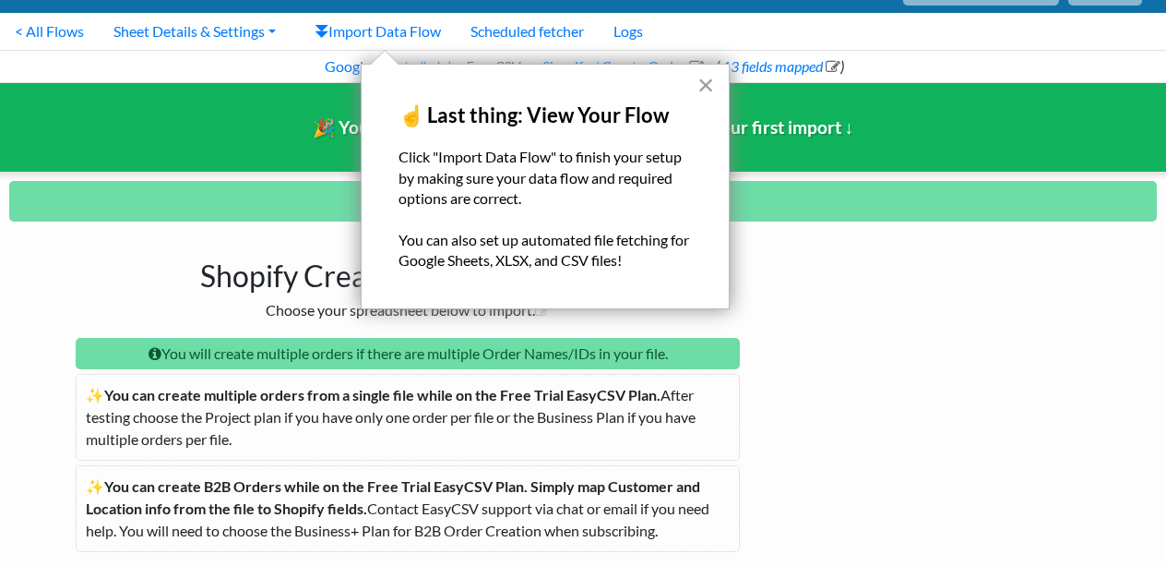
scroll to position [56, 0]
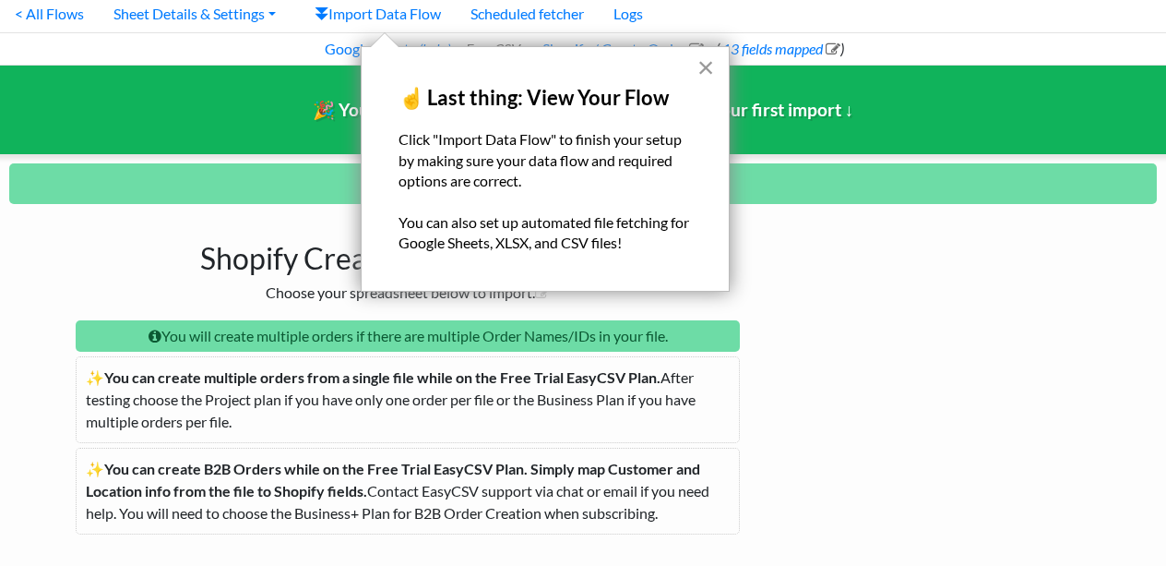
click at [698, 75] on button "×" at bounding box center [707, 68] width 18 height 30
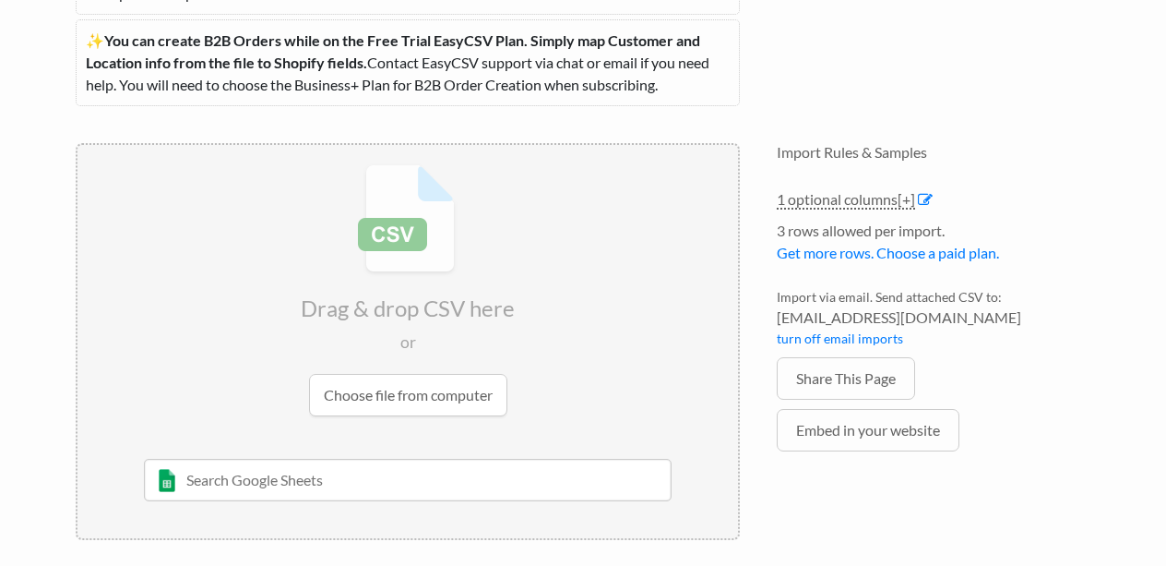
scroll to position [492, 0]
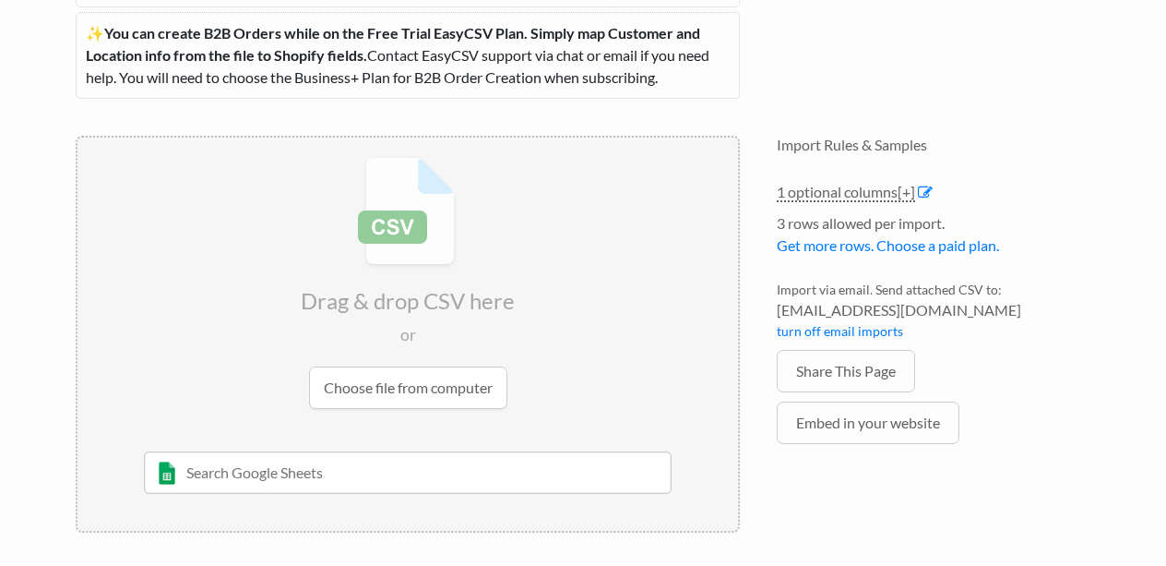
click at [372, 394] on input "file" at bounding box center [408, 282] width 661 height 291
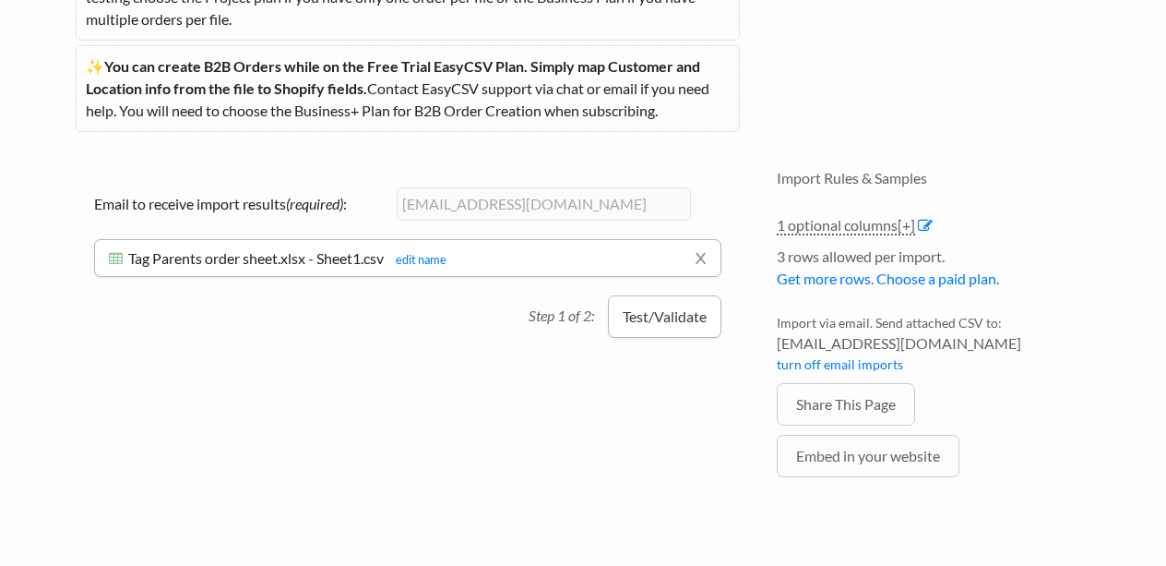
click at [656, 316] on button "Test/Validate" at bounding box center [664, 316] width 113 height 42
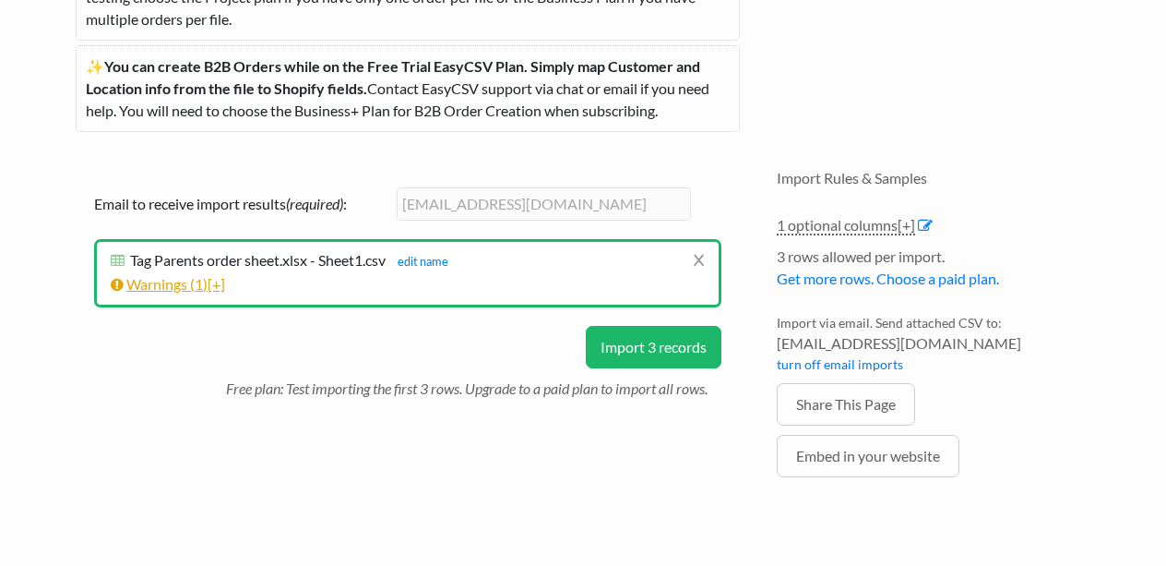
click at [221, 282] on span "[+]" at bounding box center [217, 284] width 18 height 18
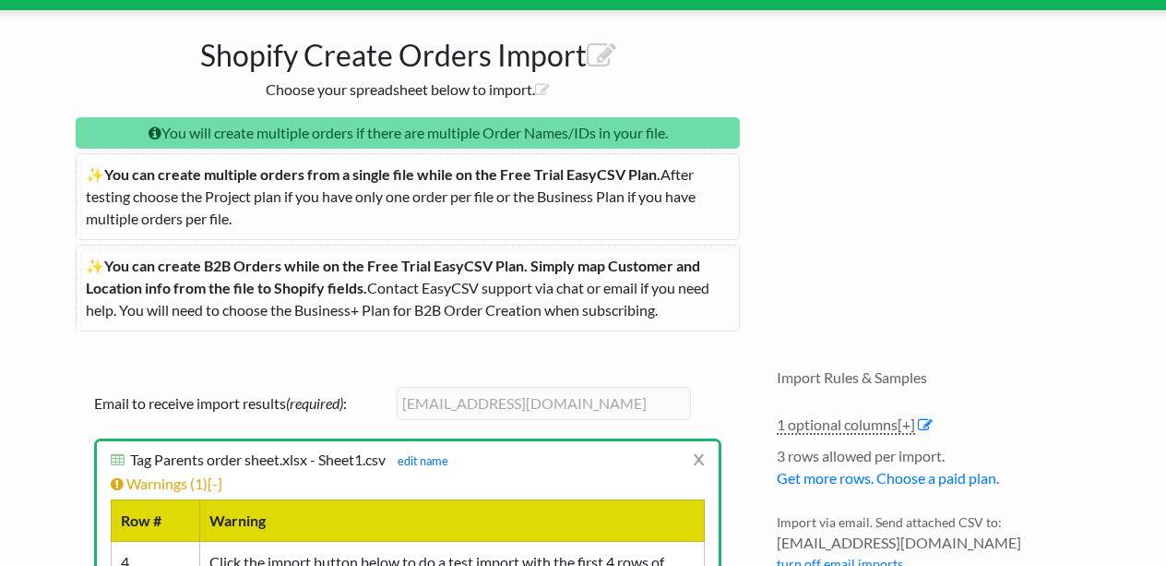
scroll to position [0, 0]
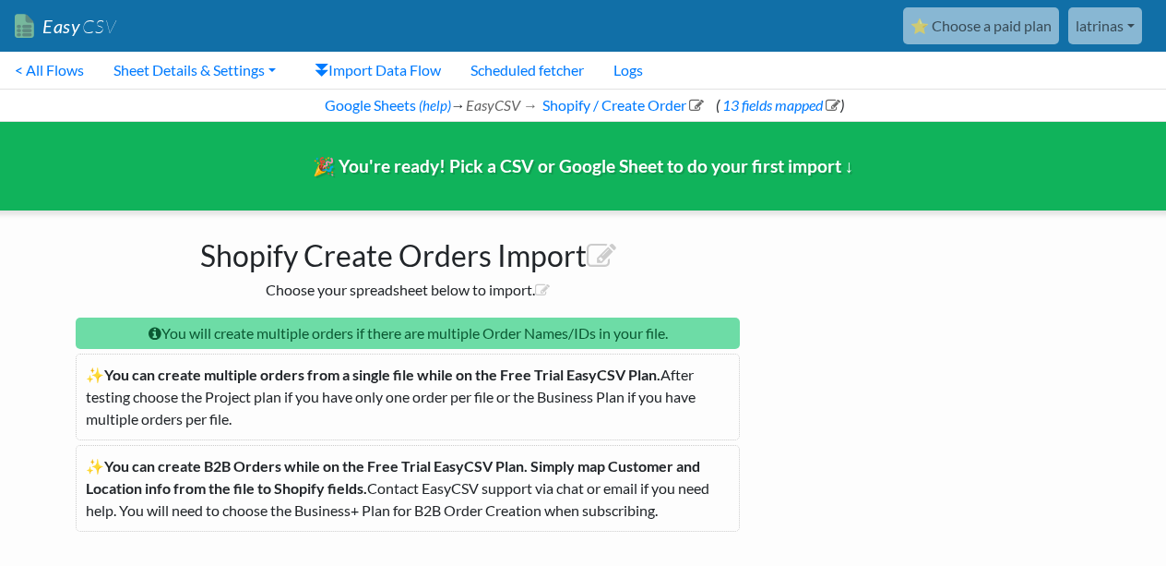
click at [1033, 25] on link "⭐ Choose a paid plan" at bounding box center [981, 25] width 156 height 37
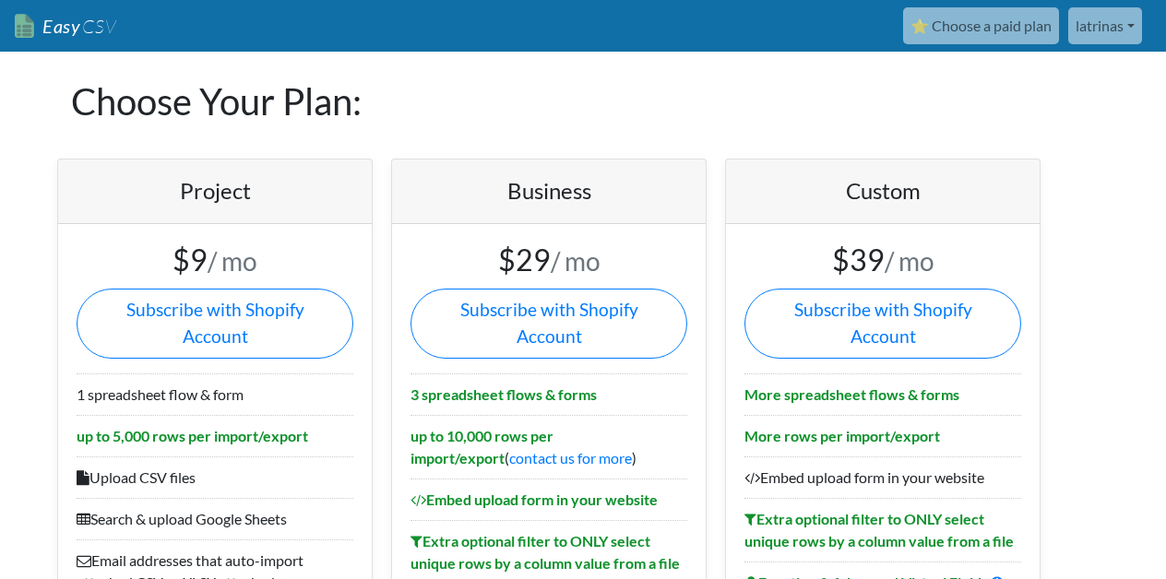
click at [1125, 10] on link "latrinas" at bounding box center [1106, 25] width 74 height 37
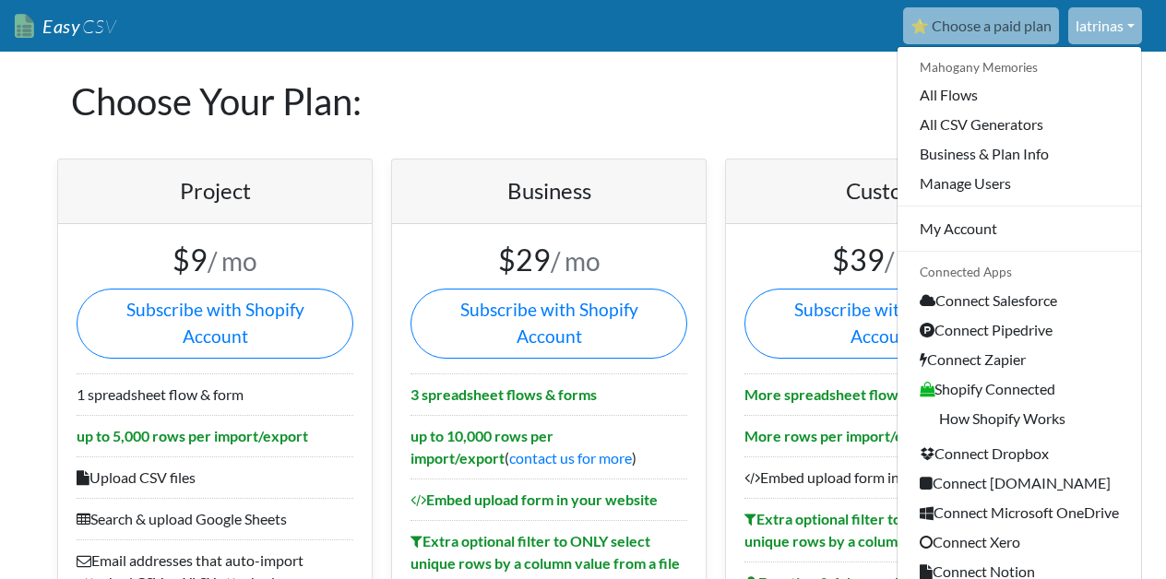
click at [29, 34] on link "Easy CSV" at bounding box center [66, 26] width 102 height 38
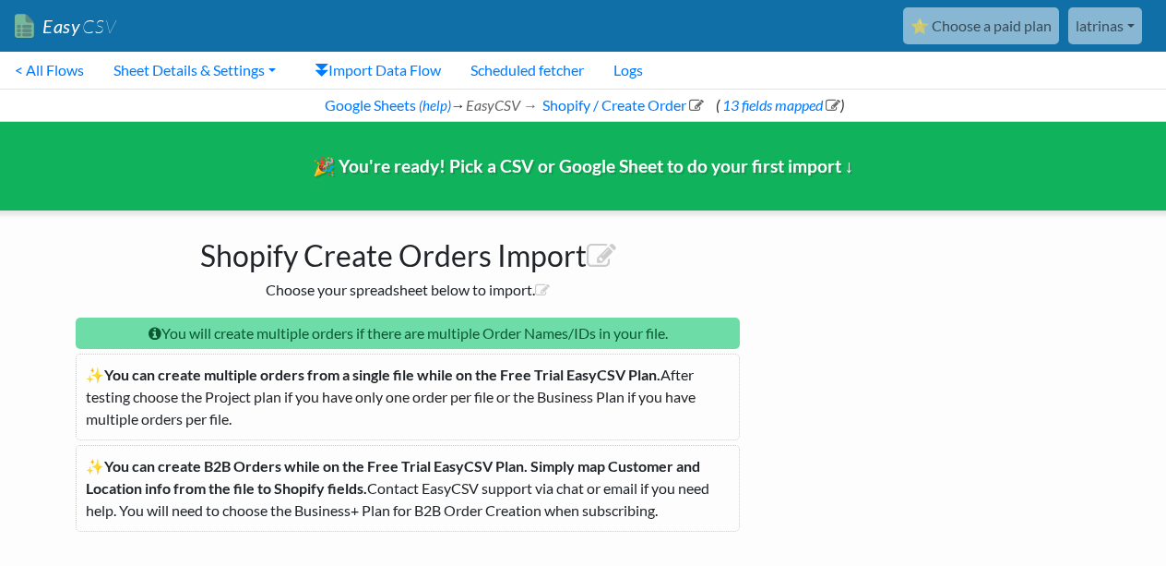
click at [1117, 25] on link "latrinas" at bounding box center [1106, 25] width 74 height 37
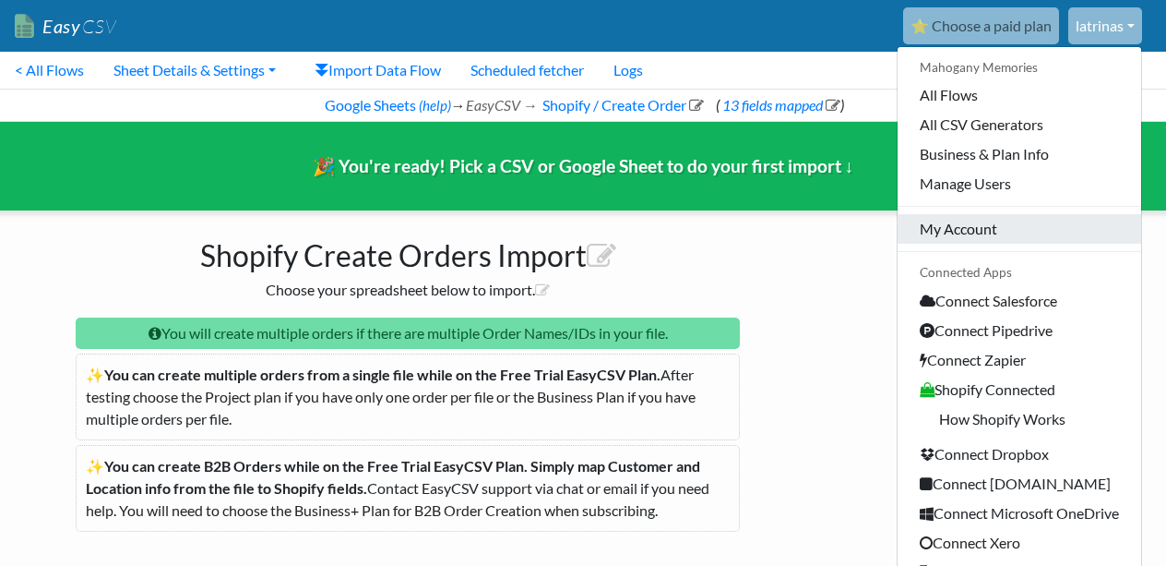
click at [979, 227] on link "My Account" at bounding box center [1020, 229] width 244 height 30
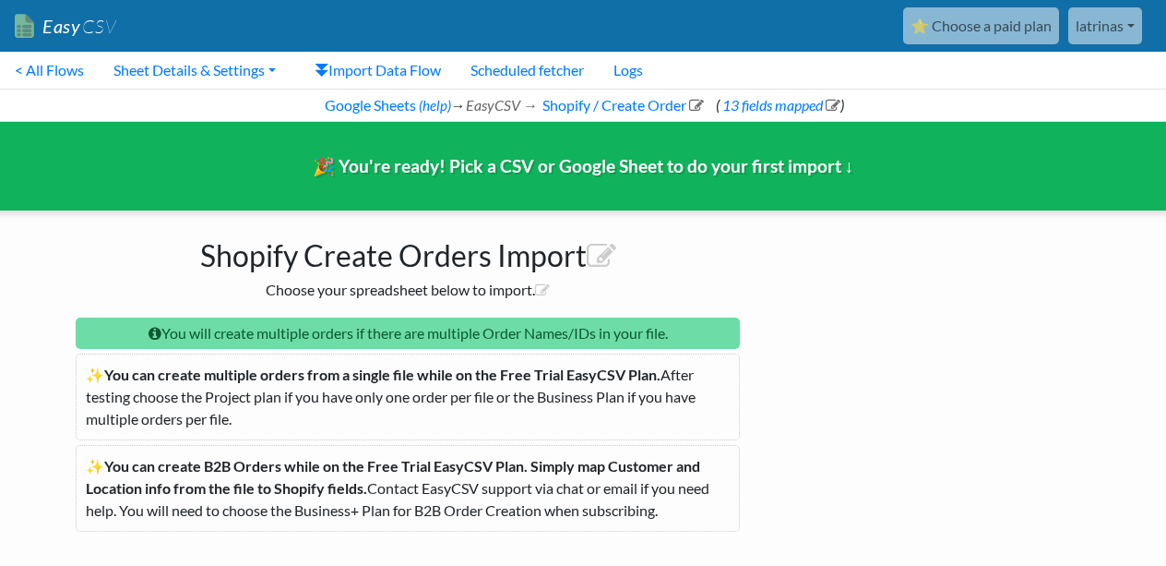
click at [1126, 24] on link "latrinas" at bounding box center [1106, 25] width 74 height 37
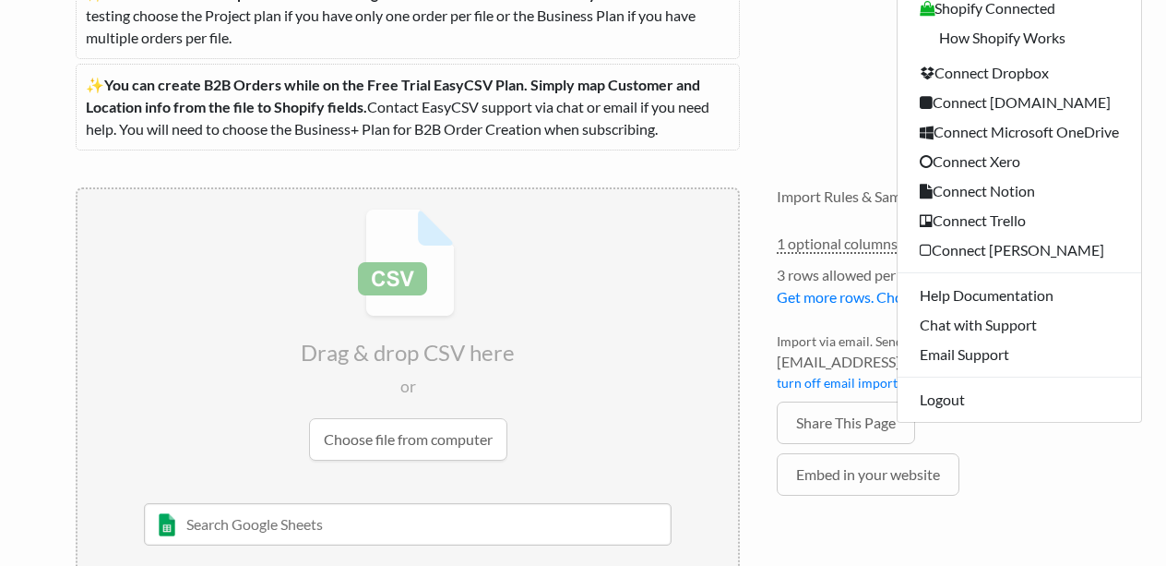
scroll to position [383, 0]
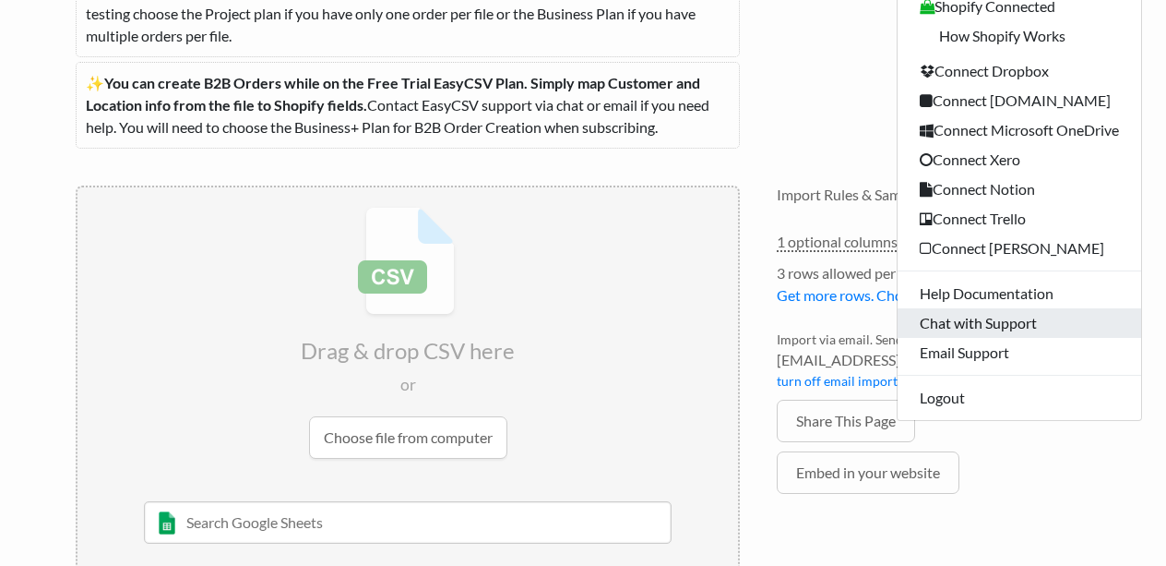
click at [1005, 315] on link "Chat with Support" at bounding box center [1020, 323] width 244 height 30
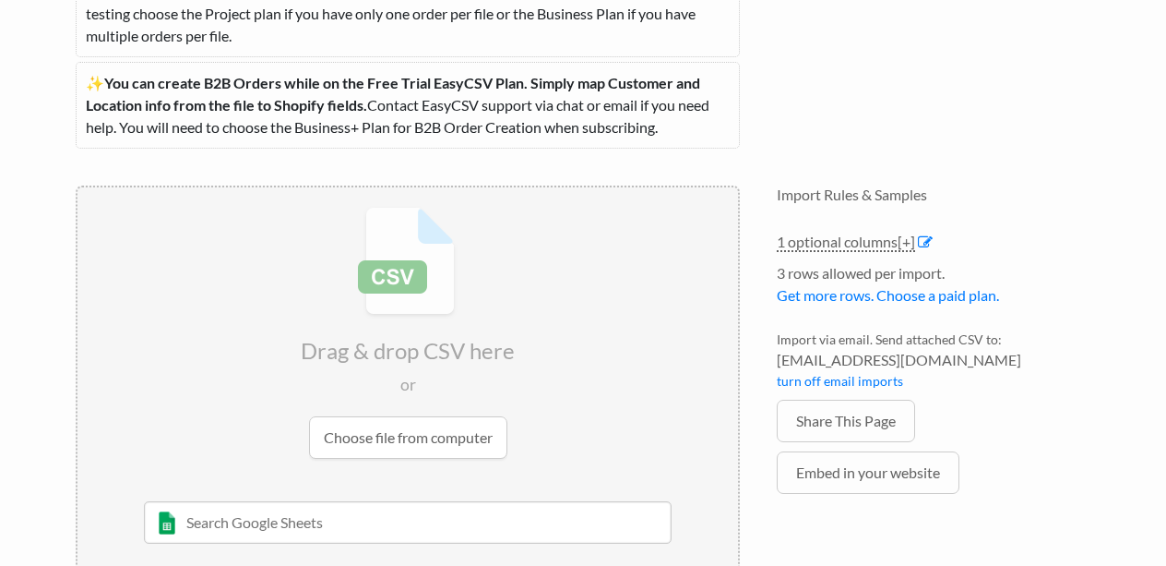
click at [896, 527] on li at bounding box center [934, 525] width 314 height 9
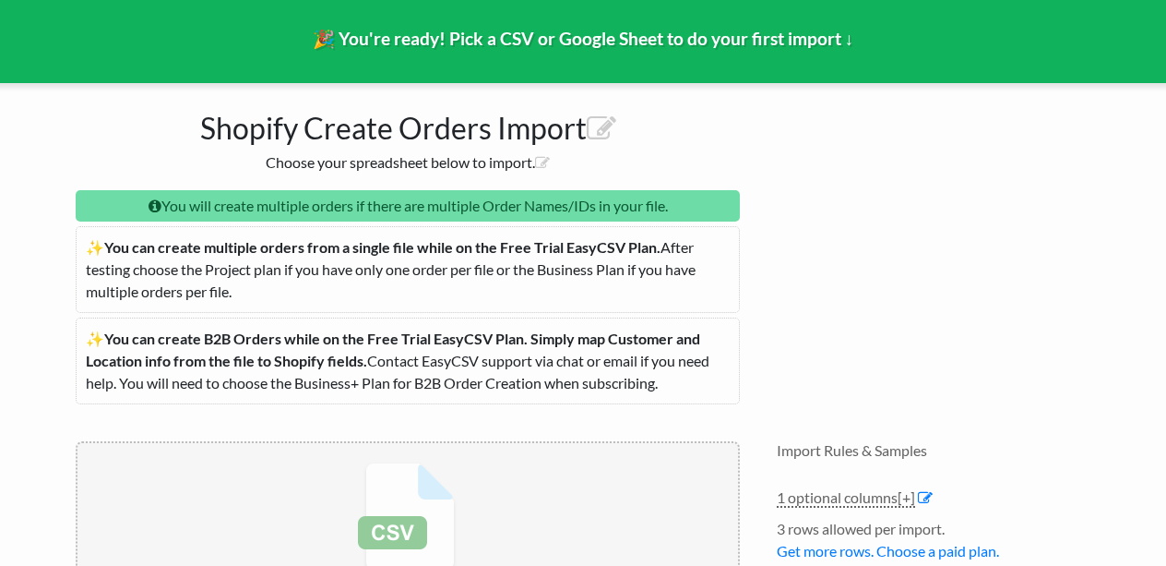
scroll to position [0, 0]
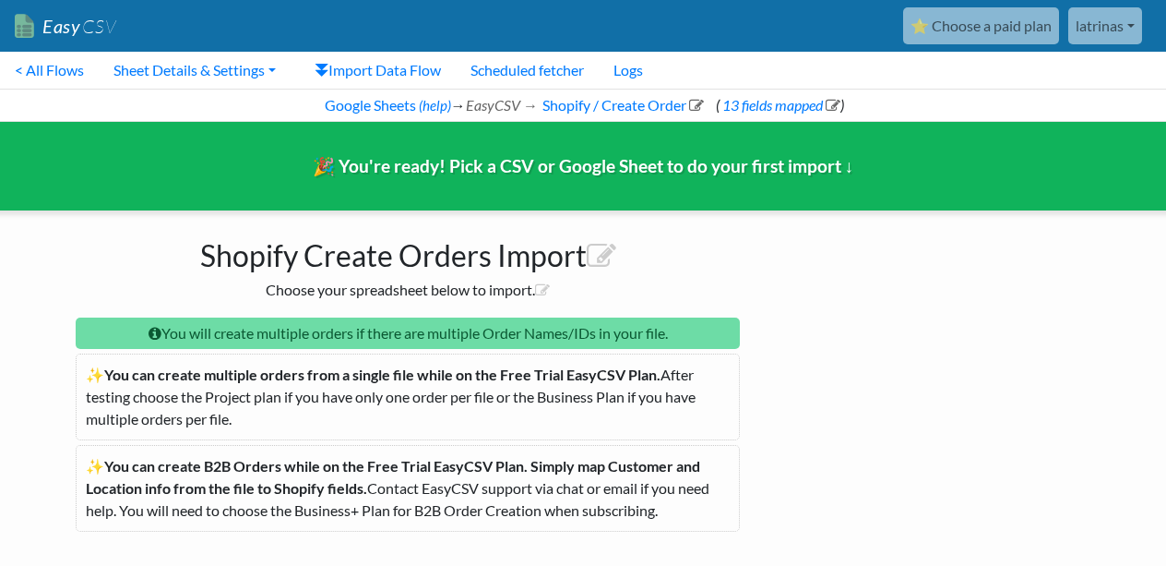
click at [1128, 21] on link "latrinas" at bounding box center [1106, 25] width 74 height 37
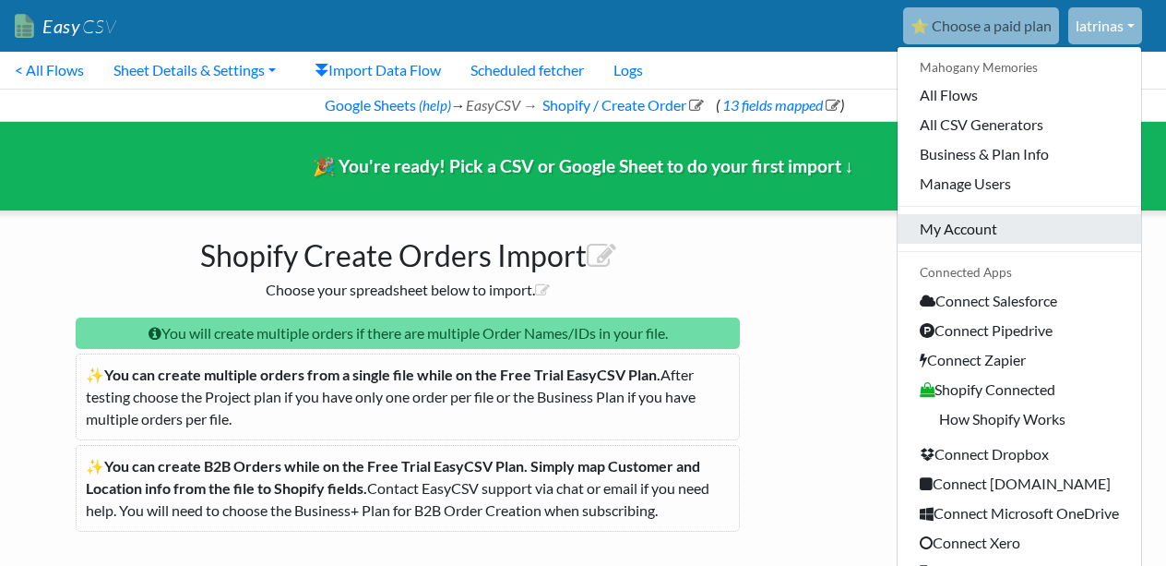
click at [986, 220] on link "My Account" at bounding box center [1020, 229] width 244 height 30
